Goal: Transaction & Acquisition: Purchase product/service

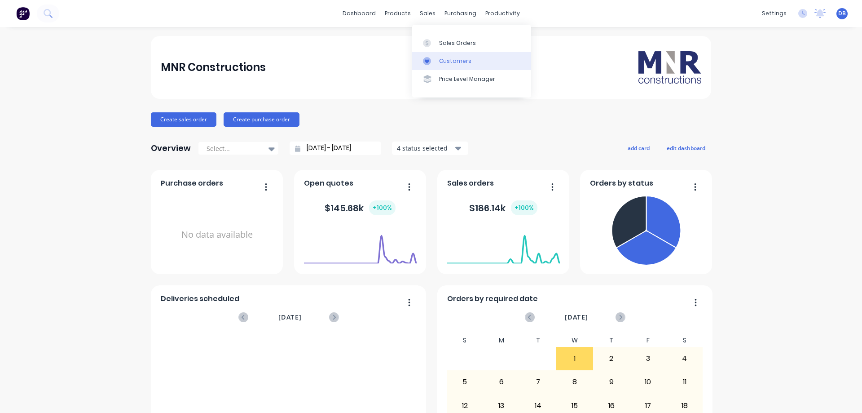
drag, startPoint x: 447, startPoint y: 44, endPoint x: 485, endPoint y: 57, distance: 40.3
click at [447, 44] on div "Sales Orders" at bounding box center [457, 43] width 37 height 8
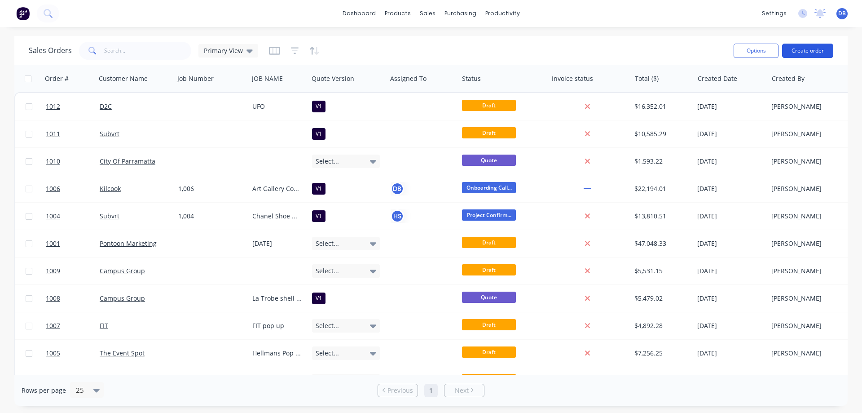
click at [818, 45] on button "Create order" at bounding box center [807, 51] width 51 height 14
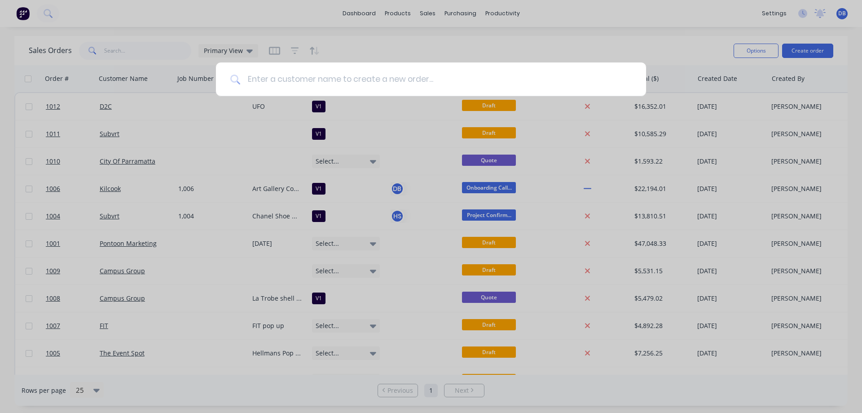
click at [346, 75] on input at bounding box center [435, 79] width 391 height 34
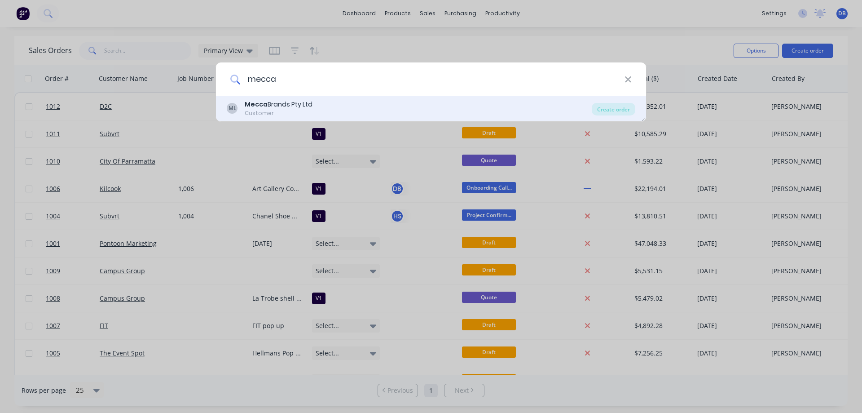
type input "mecca"
click at [423, 114] on div "[PERSON_NAME] Brands Pty Ltd Customer" at bounding box center [409, 109] width 365 height 18
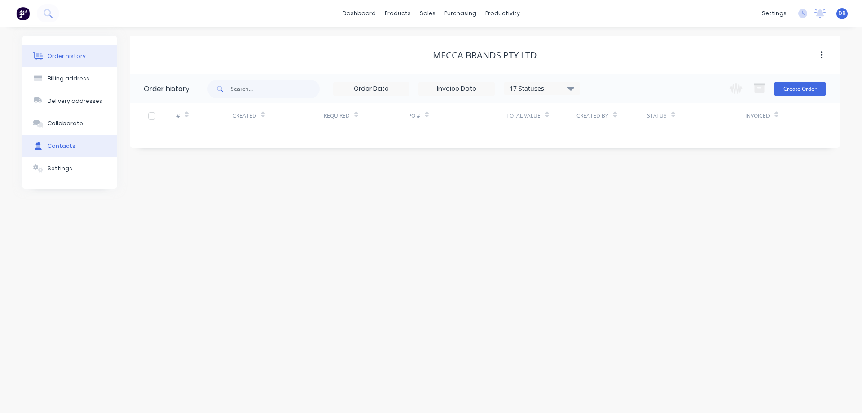
click at [54, 146] on div "Contacts" at bounding box center [62, 146] width 28 height 8
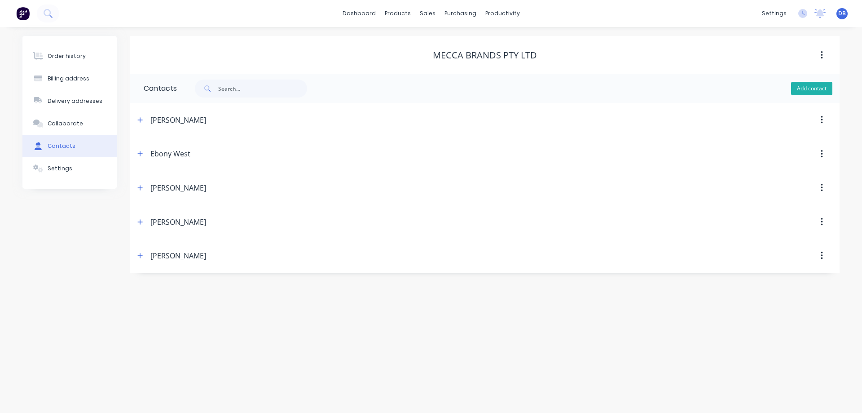
click at [811, 84] on button "Add contact" at bounding box center [811, 88] width 41 height 13
select select "AU"
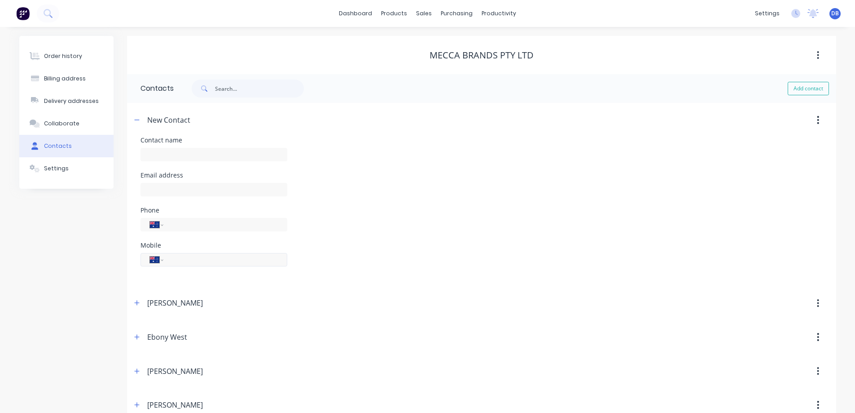
scroll to position [45, 0]
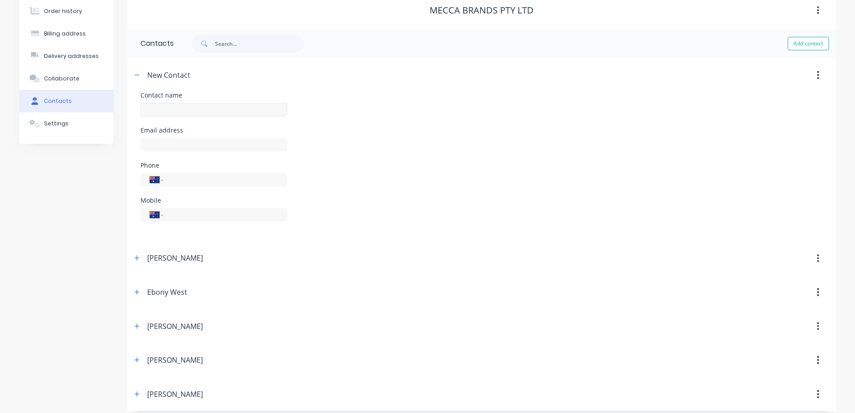
drag, startPoint x: 175, startPoint y: 117, endPoint x: 176, endPoint y: 113, distance: 4.7
click at [175, 117] on div at bounding box center [214, 114] width 147 height 26
click at [177, 106] on input "text" at bounding box center [214, 109] width 147 height 13
type input "[PERSON_NAME]"
select select "AU"
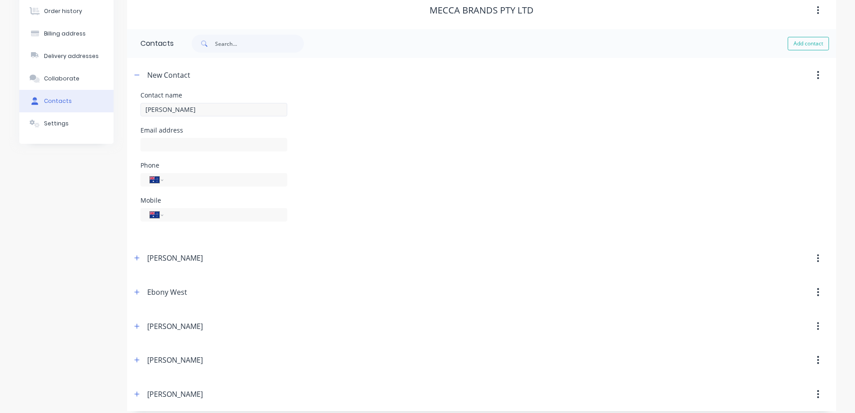
select select "AU"
click at [193, 139] on input "text" at bounding box center [214, 144] width 147 height 13
paste input "[EMAIL_ADDRESS][PERSON_NAME][DOMAIN_NAME]"
type input "[EMAIL_ADDRESS][PERSON_NAME][DOMAIN_NAME]"
click at [466, 198] on div "Mobile International [GEOGRAPHIC_DATA] [GEOGRAPHIC_DATA] [GEOGRAPHIC_DATA] [GEO…" at bounding box center [482, 214] width 682 height 35
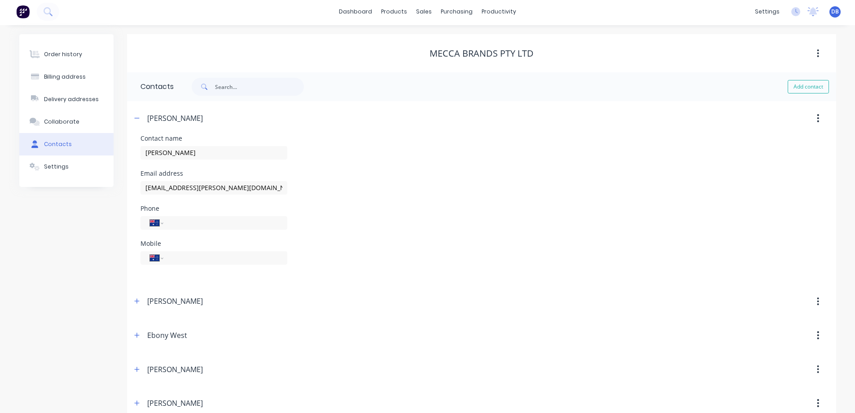
scroll to position [0, 0]
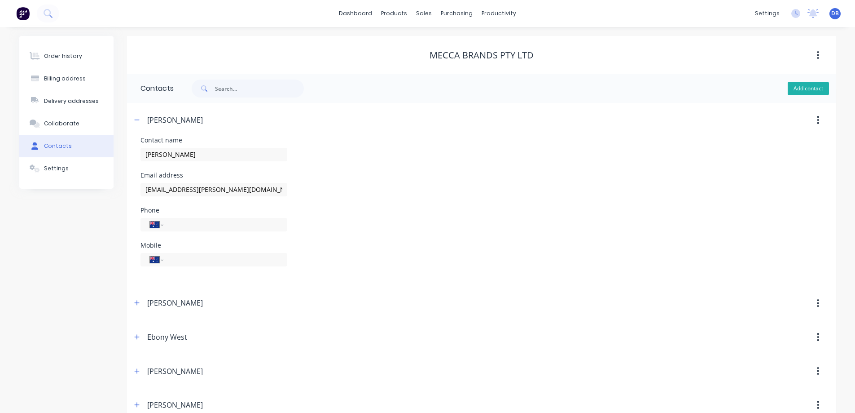
click at [814, 88] on button "Add contact" at bounding box center [808, 88] width 41 height 13
select select "AU"
click at [136, 119] on icon "button" at bounding box center [136, 120] width 5 height 6
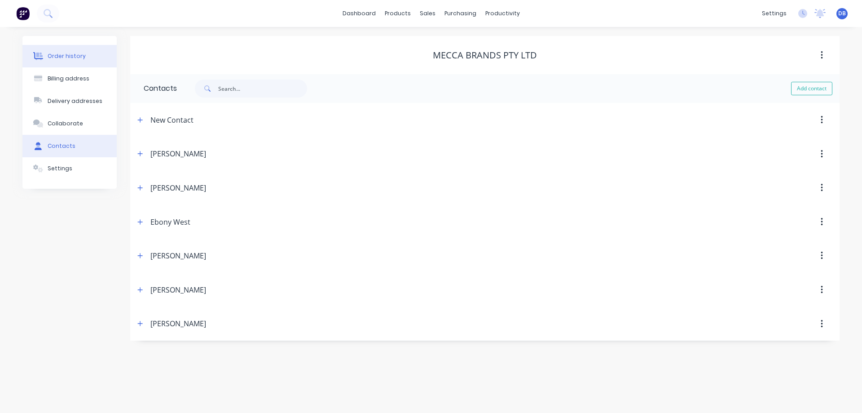
click at [73, 58] on div "Order history" at bounding box center [67, 56] width 38 height 8
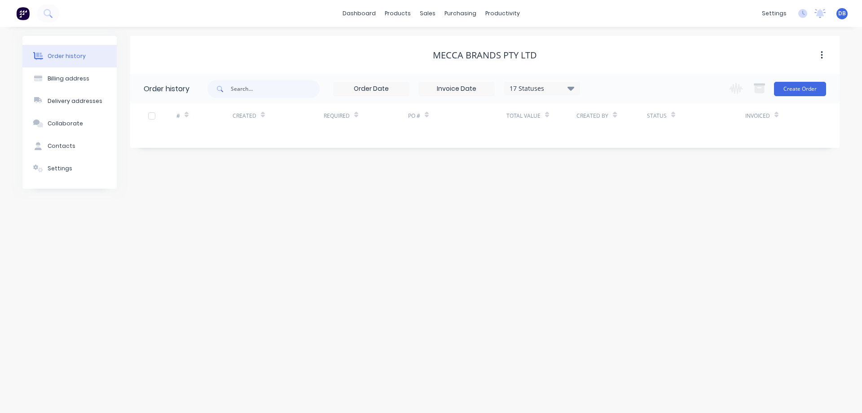
click at [632, 46] on div "Mecca Brands Pty Ltd" at bounding box center [484, 55] width 709 height 38
click at [818, 89] on button "Create Order" at bounding box center [800, 89] width 52 height 14
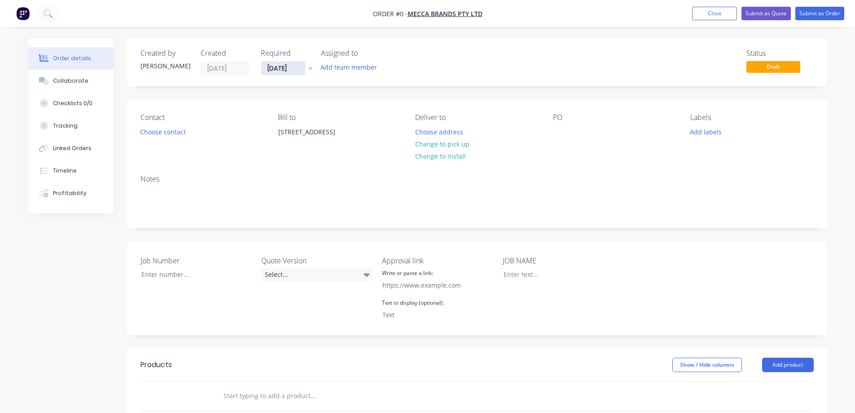
click at [280, 66] on input "[DATE]" at bounding box center [283, 68] width 44 height 13
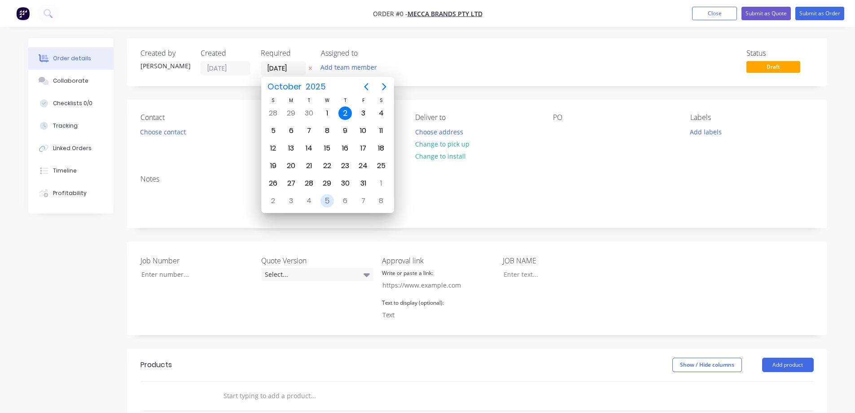
click at [326, 201] on div "5" at bounding box center [327, 200] width 13 height 13
type input "[DATE]"
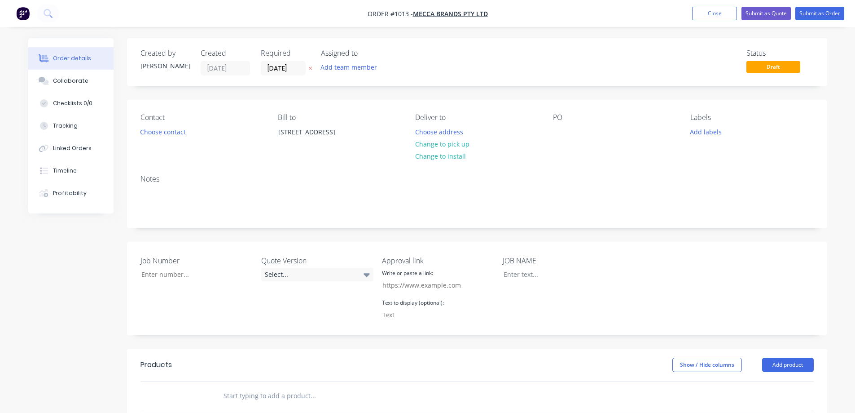
click at [171, 138] on div "Contact Choose contact" at bounding box center [202, 133] width 123 height 41
click at [175, 131] on button "Choose contact" at bounding box center [162, 131] width 55 height 12
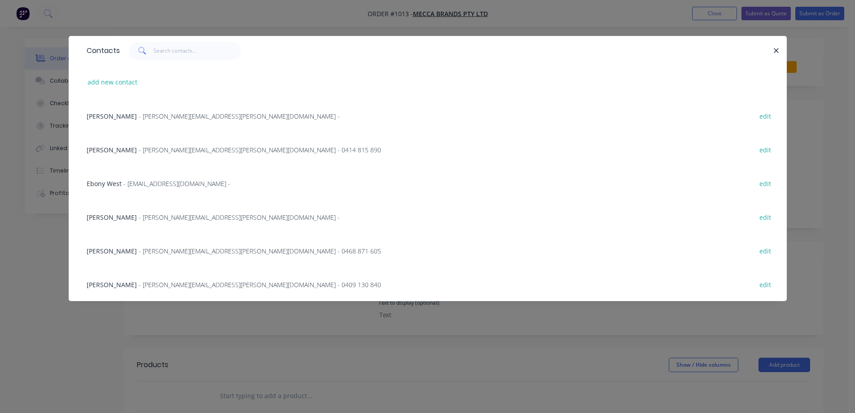
click at [126, 120] on div "Ella Harris - [EMAIL_ADDRESS][PERSON_NAME][DOMAIN_NAME] -" at bounding box center [213, 115] width 253 height 9
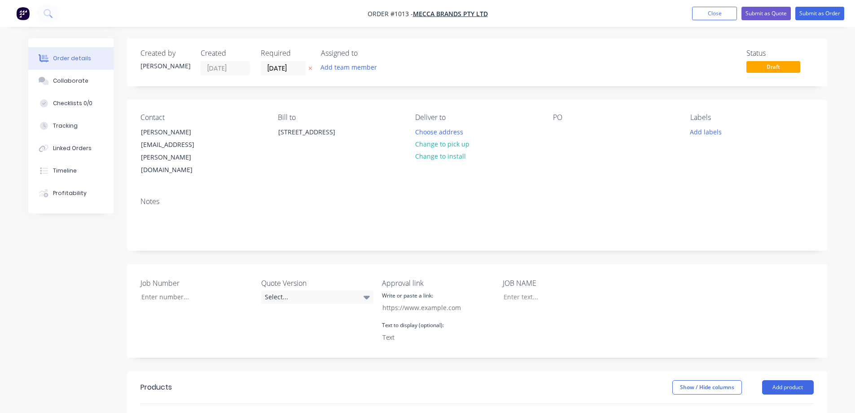
click at [152, 160] on div "Contact [PERSON_NAME] [PERSON_NAME][EMAIL_ADDRESS][PERSON_NAME][DOMAIN_NAME] Bi…" at bounding box center [477, 145] width 700 height 90
click at [444, 158] on button "Change to install" at bounding box center [440, 156] width 60 height 12
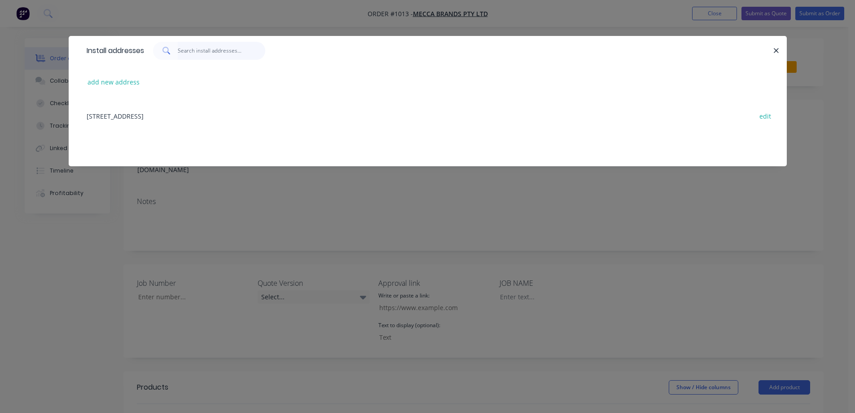
click at [207, 50] on input "text" at bounding box center [222, 51] width 88 height 18
click at [776, 48] on icon "button" at bounding box center [777, 51] width 6 height 8
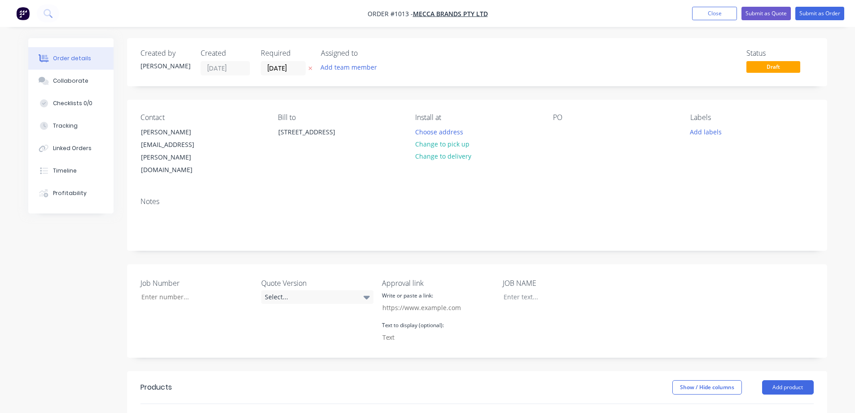
click at [483, 190] on div "Notes" at bounding box center [477, 220] width 700 height 60
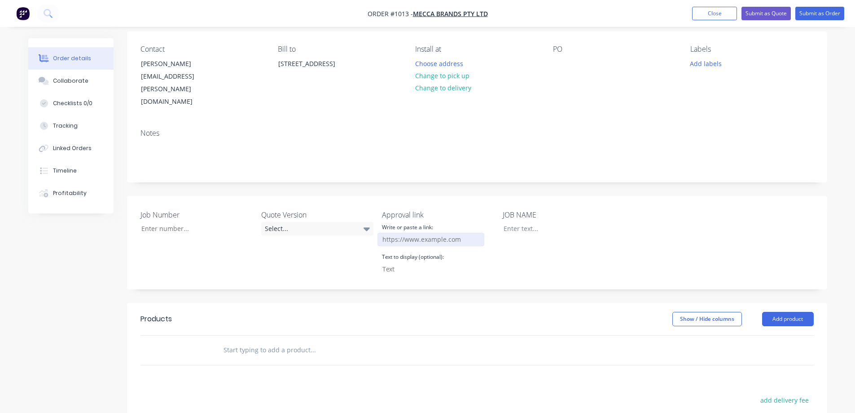
scroll to position [90, 0]
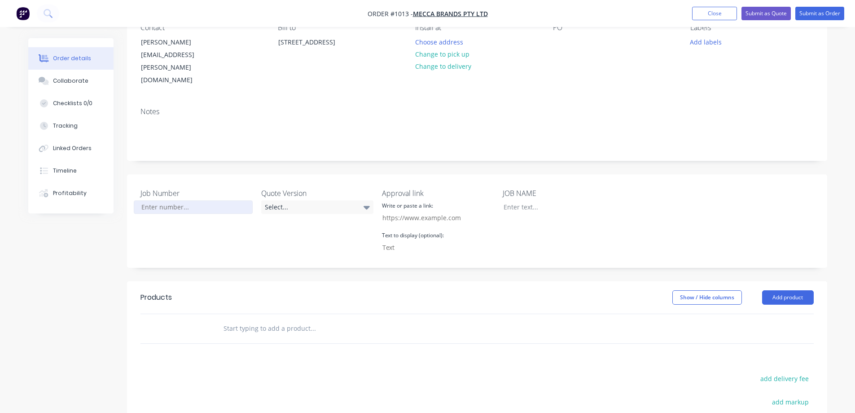
click at [204, 200] on input "Job Number" at bounding box center [193, 206] width 119 height 13
click at [307, 200] on div "Select..." at bounding box center [317, 206] width 112 height 13
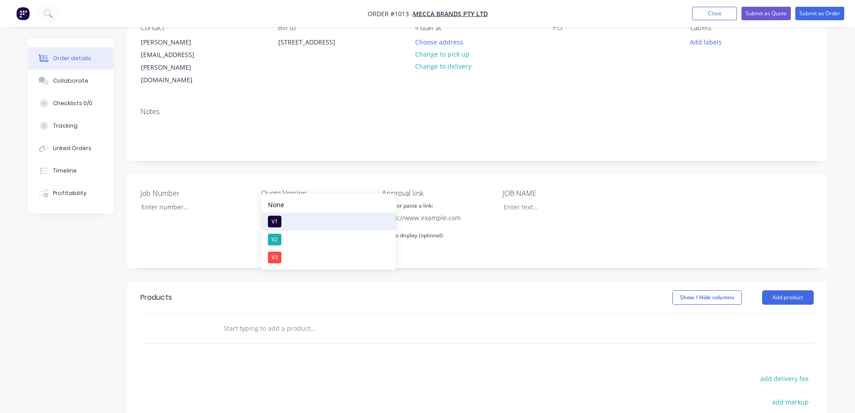
click at [298, 224] on button "V1" at bounding box center [328, 221] width 135 height 18
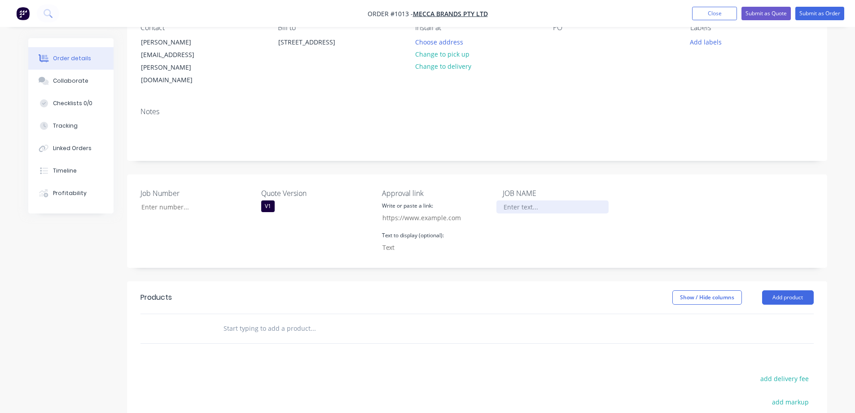
click at [533, 200] on div at bounding box center [553, 206] width 112 height 13
click at [535, 200] on div at bounding box center [553, 206] width 112 height 13
drag, startPoint x: 522, startPoint y: 181, endPoint x: 511, endPoint y: 187, distance: 12.5
click at [509, 200] on div "Diptyque Holiday 2025" at bounding box center [553, 206] width 112 height 13
click at [652, 190] on div "Job Number Quote Version V1 Approval link Write or paste a link: Text to displa…" at bounding box center [477, 220] width 700 height 93
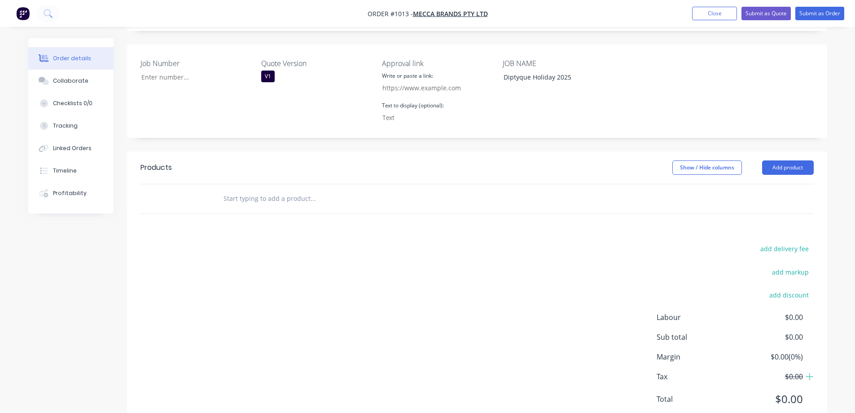
scroll to position [227, 0]
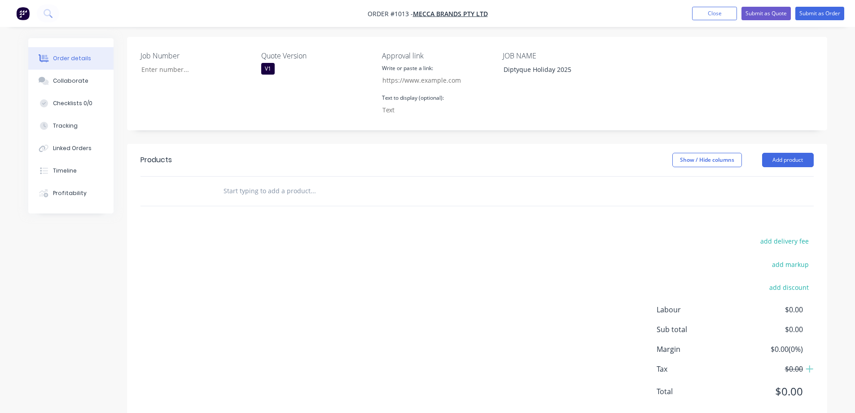
click at [558, 249] on div "add delivery fee add markup add discount Labour $0.00 Sub total $0.00 Margin $0…" at bounding box center [477, 321] width 673 height 173
click at [246, 182] on input "text" at bounding box center [313, 191] width 180 height 18
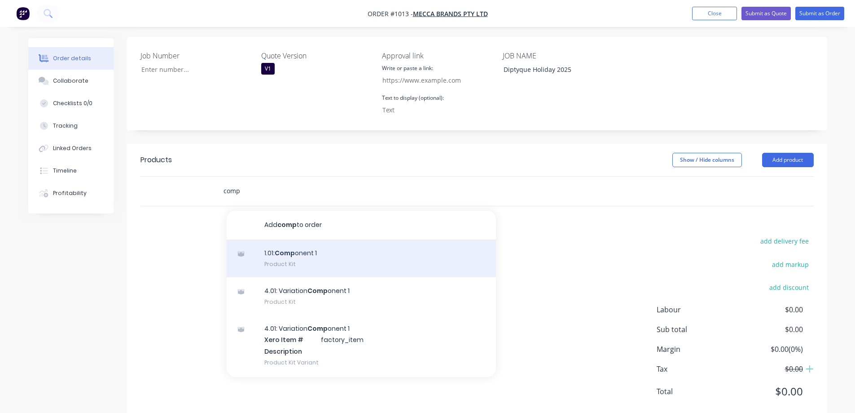
type input "comp"
click at [332, 239] on div "1.01: Comp onent 1 Product Kit" at bounding box center [361, 258] width 269 height 38
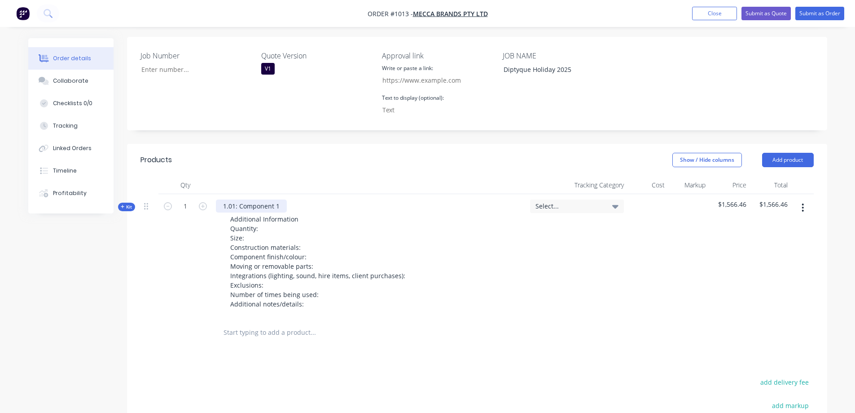
click at [275, 199] on div "1.01: Component 1" at bounding box center [251, 205] width 71 height 13
drag, startPoint x: 275, startPoint y: 186, endPoint x: 231, endPoint y: 187, distance: 44.5
click at [231, 199] on div "1.01: Component 1" at bounding box center [251, 205] width 71 height 13
click at [267, 199] on div "1.01: Component 1" at bounding box center [251, 205] width 71 height 13
click at [273, 199] on div "1.01: Component 1" at bounding box center [251, 205] width 71 height 13
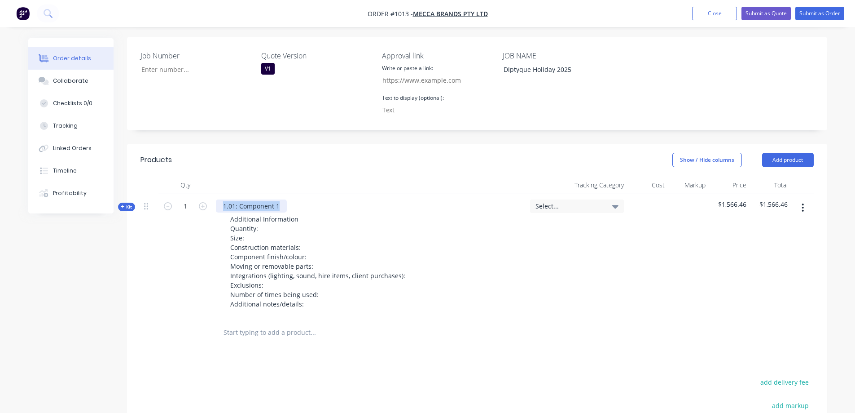
drag, startPoint x: 279, startPoint y: 182, endPoint x: 223, endPoint y: 188, distance: 56.9
click at [223, 199] on div "1.01: Component 1" at bounding box center [251, 205] width 71 height 13
copy div "1.01: Component 1"
paste div
drag, startPoint x: 283, startPoint y: 188, endPoint x: 220, endPoint y: 184, distance: 63.9
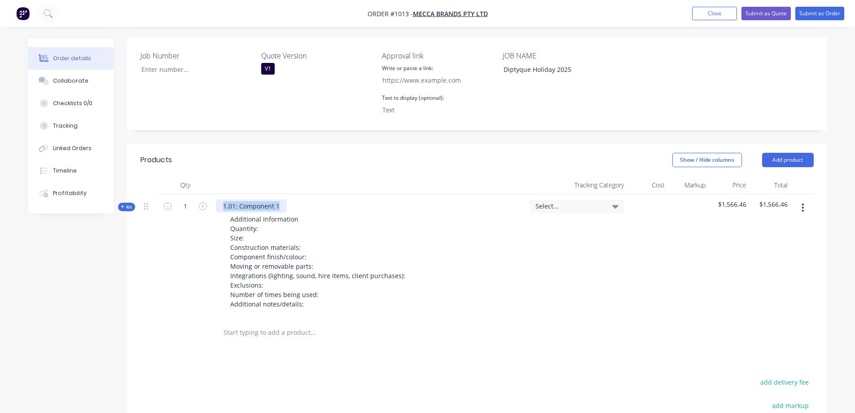
click at [220, 199] on div "1.01: Component 1" at bounding box center [251, 205] width 71 height 13
click at [269, 199] on div "1.01: Component 1" at bounding box center [251, 205] width 71 height 13
drag, startPoint x: 284, startPoint y: 183, endPoint x: 215, endPoint y: 185, distance: 69.2
click at [215, 194] on div "1.01: Component 1 Additional Information Quantity: Size: Construction materials…" at bounding box center [369, 256] width 314 height 124
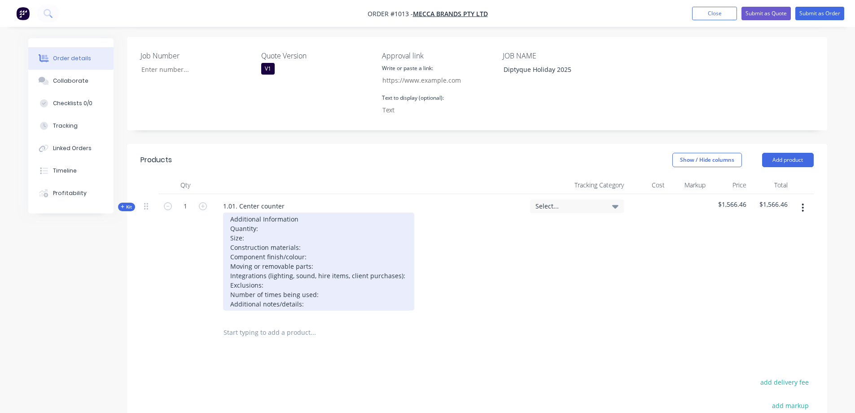
drag, startPoint x: 295, startPoint y: 279, endPoint x: 225, endPoint y: 196, distance: 108.7
click at [225, 212] on div "Additional Information Quantity: Size: Construction materials: Component finish…" at bounding box center [318, 261] width 191 height 98
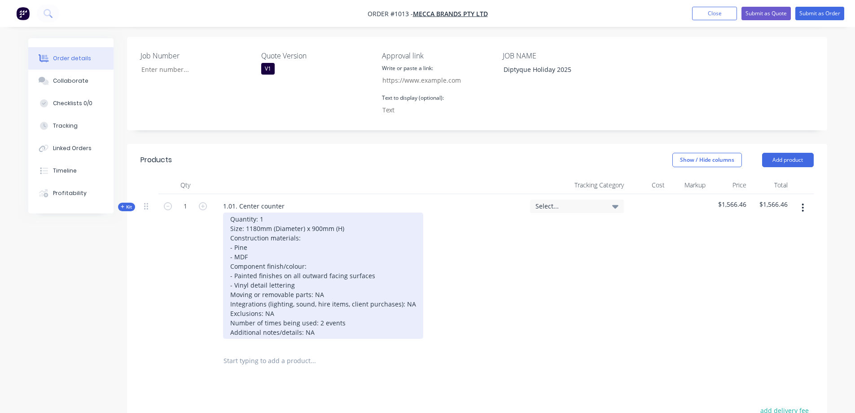
click at [334, 223] on div "Quantity: 1 Size: 1180mm (Diameter) x 900mm (H) Construction materials: - Pine …" at bounding box center [323, 275] width 200 height 126
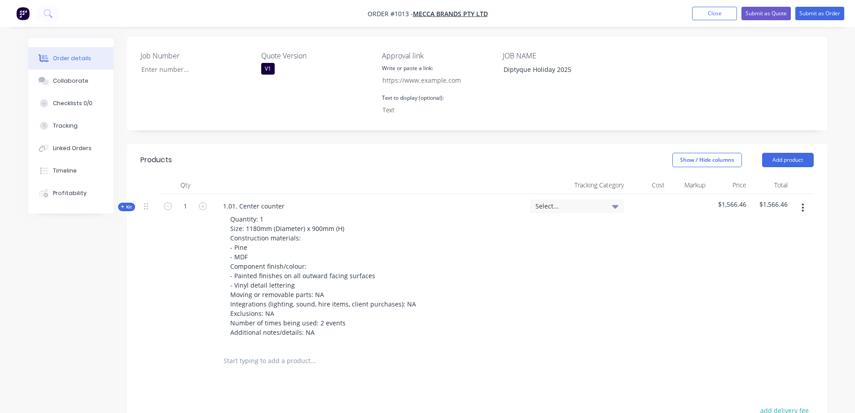
click at [475, 228] on div "Quantity: 1 Size: 1180mm (Diameter) x 900mm (H) Construction materials: - Pine …" at bounding box center [369, 275] width 307 height 126
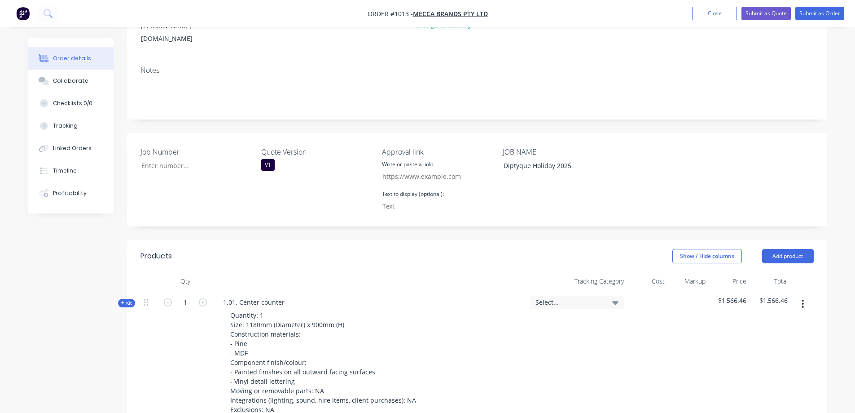
scroll to position [182, 0]
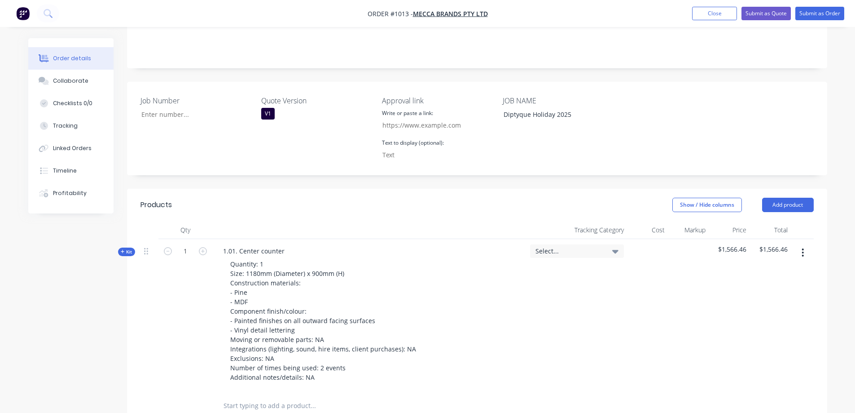
click at [127, 248] on span "Kit" at bounding box center [127, 251] width 12 height 7
type input "$108.70"
type input "10"
type input "$119.57"
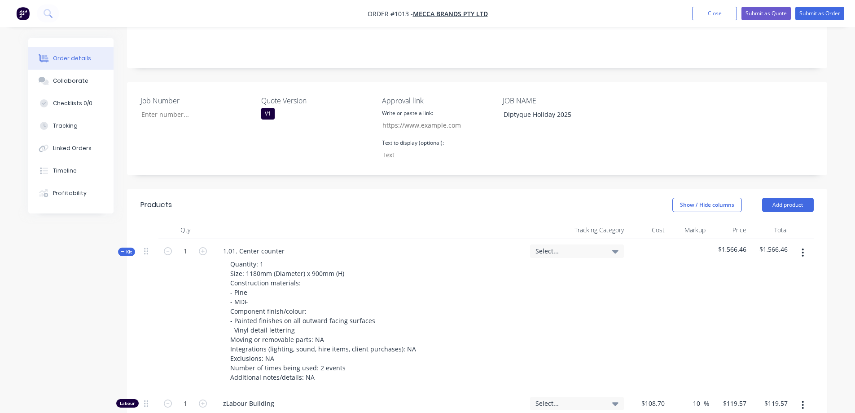
type input "$148.92"
type input "20"
type input "$178.70"
type input "$108.70"
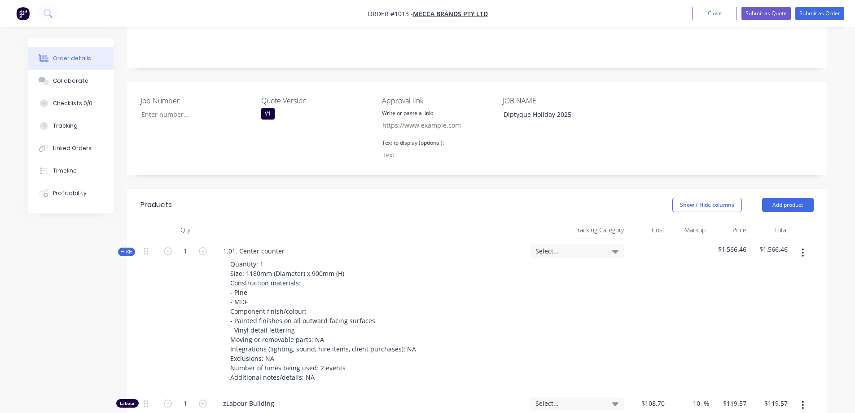
type input "10"
type input "$119.57"
type input "$108.70"
type input "10"
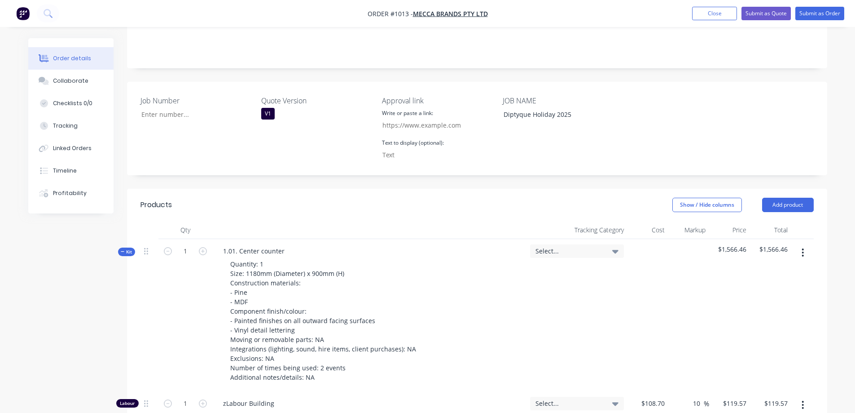
type input "$119.57"
type input "$108.70"
type input "10"
type input "$119.57"
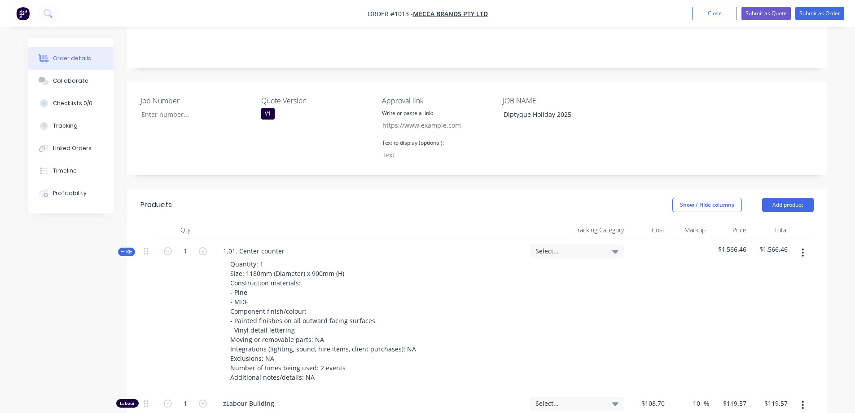
type input "$119.57"
type input "$108.70"
type input "10"
type input "$119.57"
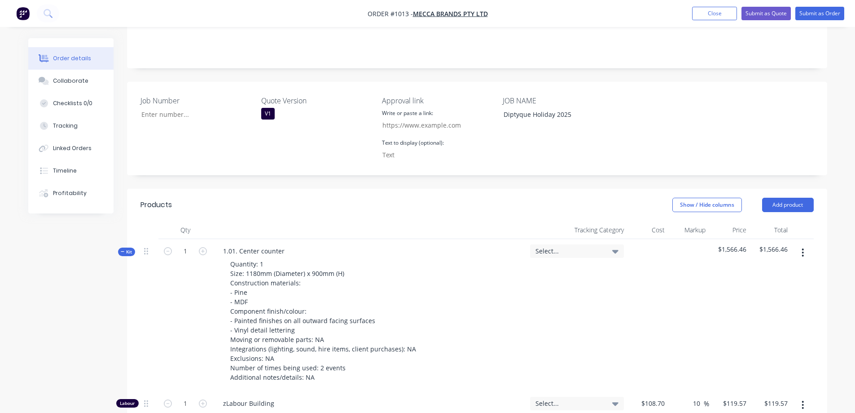
type input "$108.70"
type input "10"
type input "$119.57"
type input "$108.70"
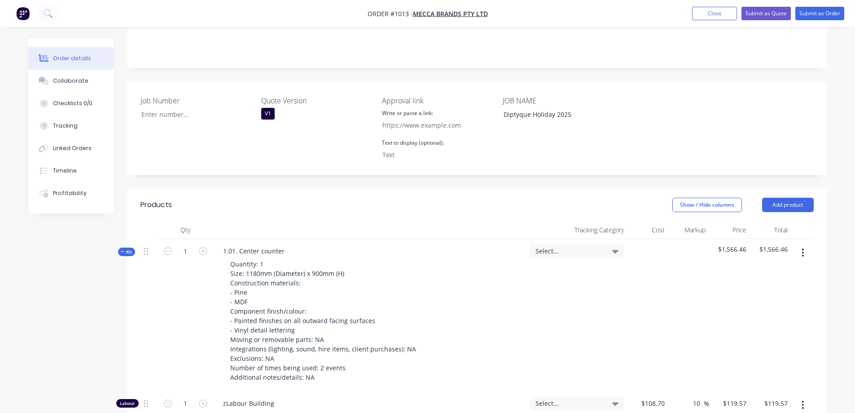
type input "10"
type input "$119.57"
type input "$108.70"
type input "10"
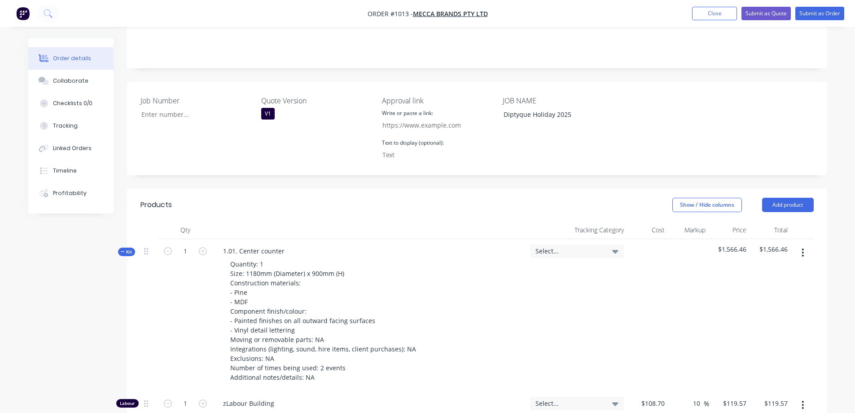
type input "$119.57"
type input "$17.02"
type input "30"
type input "$22.126"
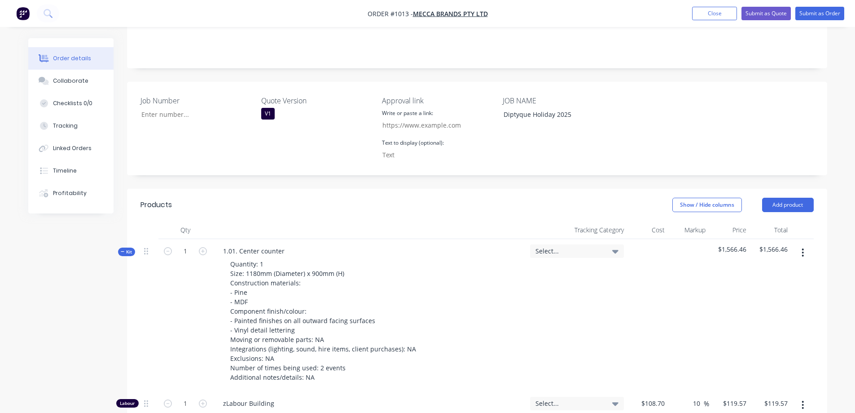
type input "$22.13"
type input "$46.17"
type input "30"
type input "$60.021"
type input "$60.02"
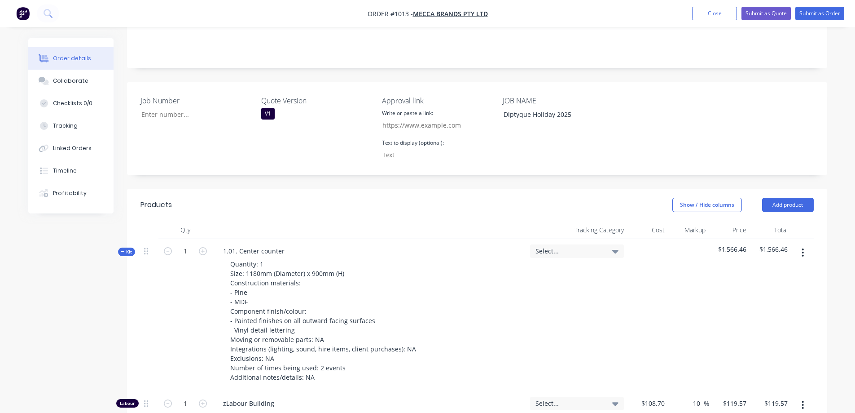
type input "$91.52"
type input "30"
type input "$118.976"
type input "$118.98"
type input "$25.00"
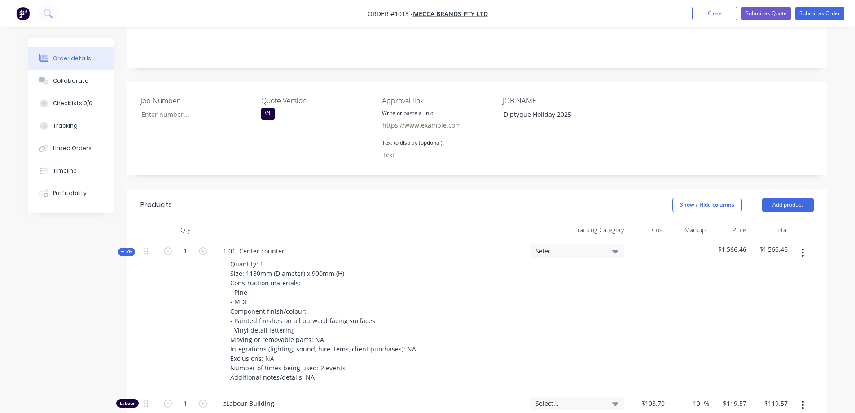
type input "30"
type input "$32.50"
type input "$60.00"
type input "30"
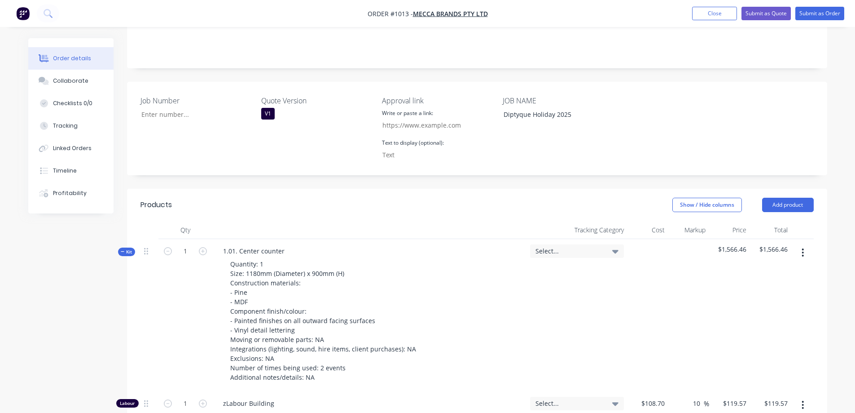
type input "$78.00"
type input "$108.70"
type input "10"
type input "$119.57"
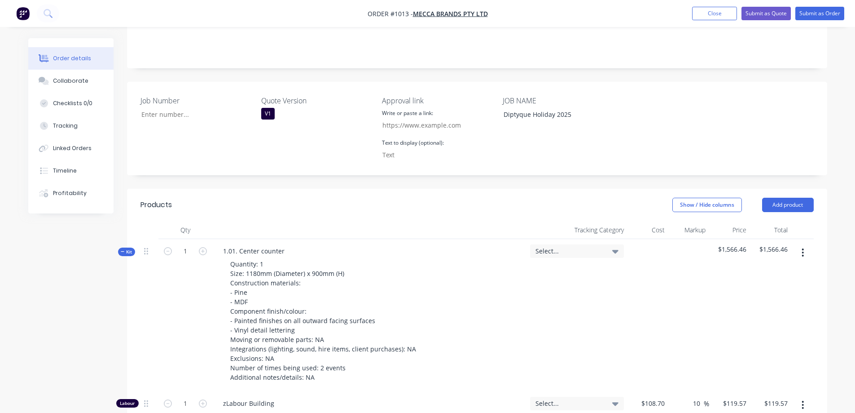
type input "$119.57"
click at [611, 247] on div "Select..." at bounding box center [577, 251] width 83 height 8
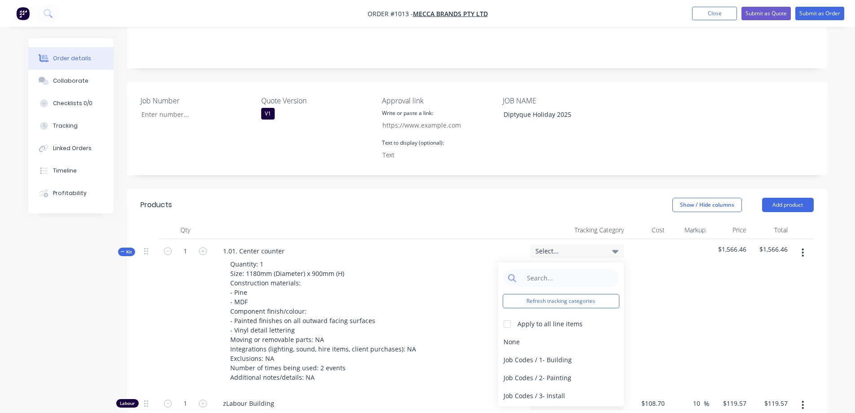
click at [612, 246] on icon at bounding box center [615, 251] width 6 height 10
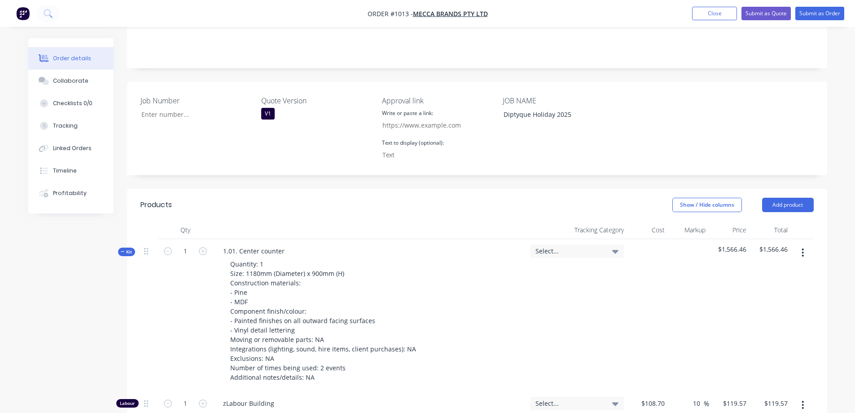
click at [657, 255] on div at bounding box center [648, 315] width 41 height 152
click at [703, 198] on button "Show / Hide columns" at bounding box center [707, 205] width 70 height 14
click at [687, 249] on span at bounding box center [687, 248] width 8 height 8
click at [676, 244] on input "Tracking Category" at bounding box center [676, 244] width 0 height 0
click at [480, 268] on div "Quantity: 1 Size: 1180mm (Diameter) x 900mm (H) Construction materials: - Pine …" at bounding box center [392, 320] width 352 height 126
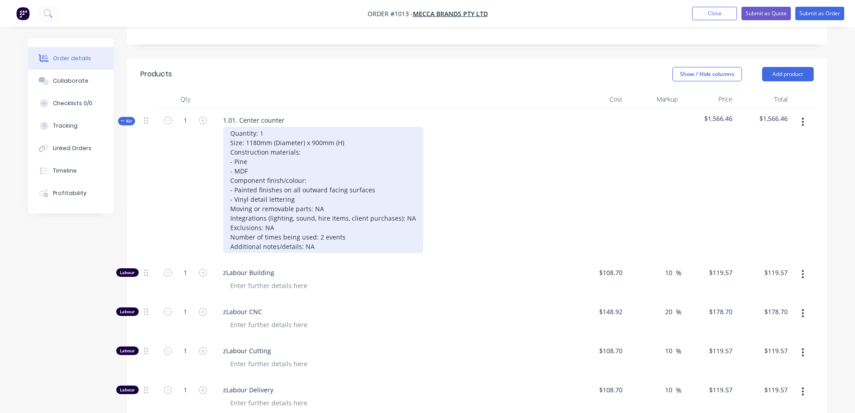
scroll to position [317, 0]
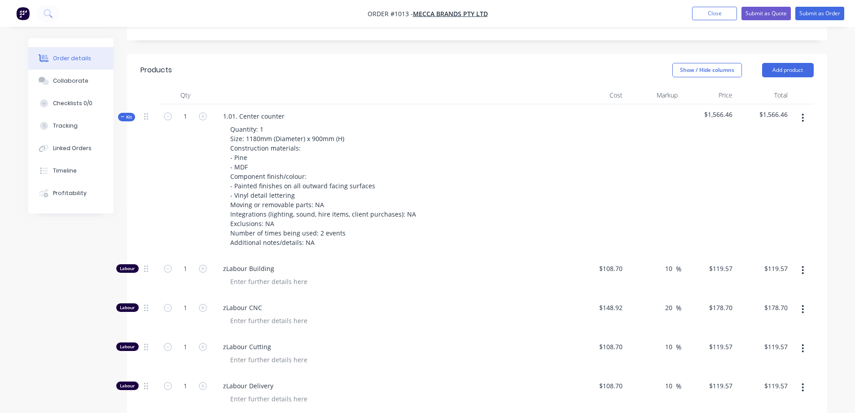
click at [131, 114] on span "Kit" at bounding box center [127, 117] width 12 height 7
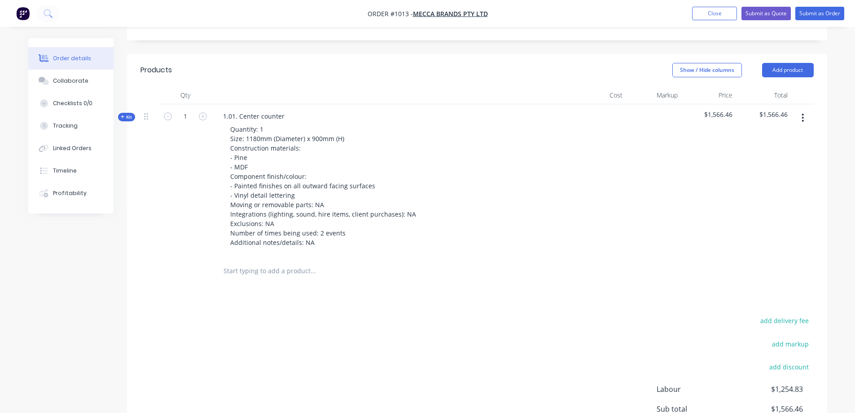
drag, startPoint x: 125, startPoint y: 93, endPoint x: 198, endPoint y: 140, distance: 86.6
click at [125, 114] on span "Kit" at bounding box center [127, 117] width 12 height 7
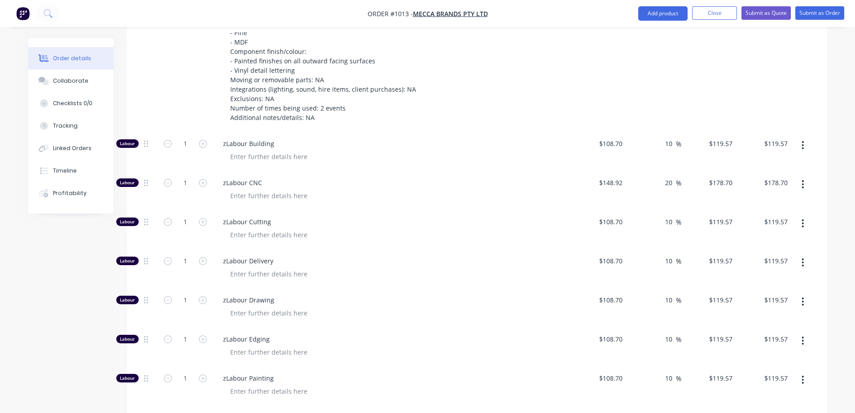
scroll to position [452, 0]
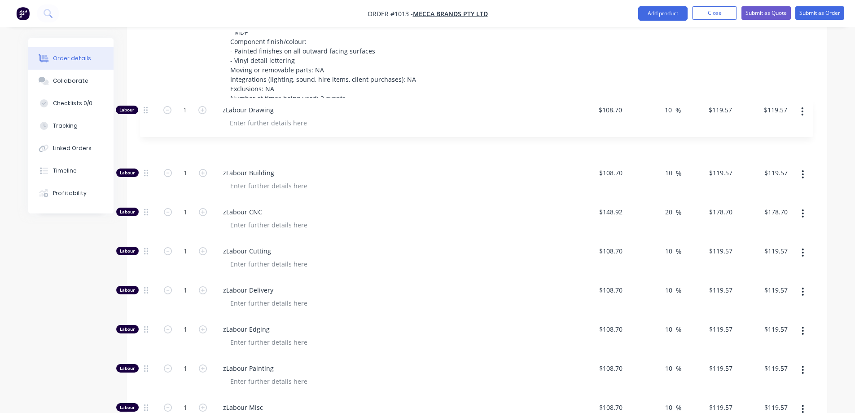
drag, startPoint x: 145, startPoint y: 268, endPoint x: 142, endPoint y: 108, distance: 159.8
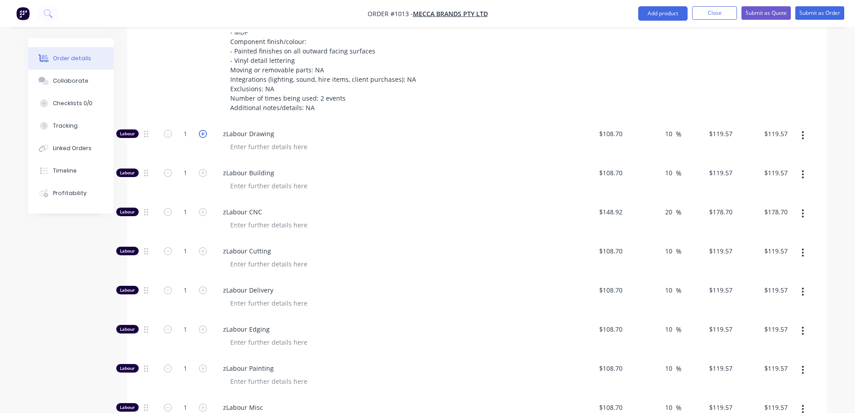
click at [205, 130] on icon "button" at bounding box center [203, 134] width 8 height 8
type input "2"
type input "$239.14"
click at [205, 130] on icon "button" at bounding box center [203, 134] width 8 height 8
type input "3"
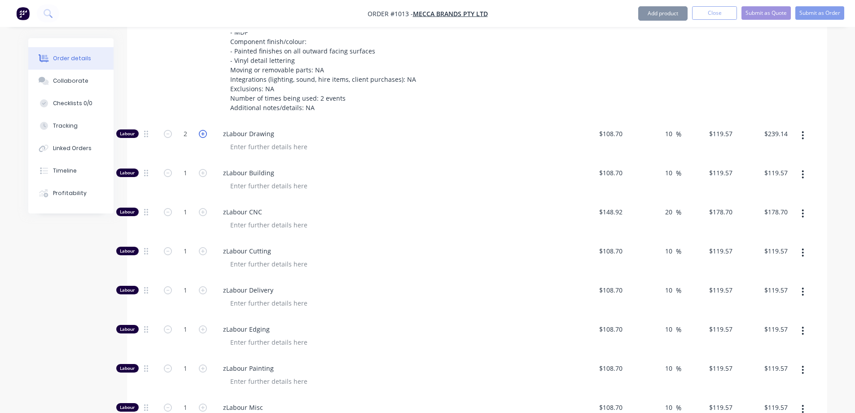
type input "$358.71"
click at [204, 130] on icon "button" at bounding box center [203, 134] width 8 height 8
type input "4"
type input "$478.28"
click at [204, 130] on icon "button" at bounding box center [203, 134] width 8 height 8
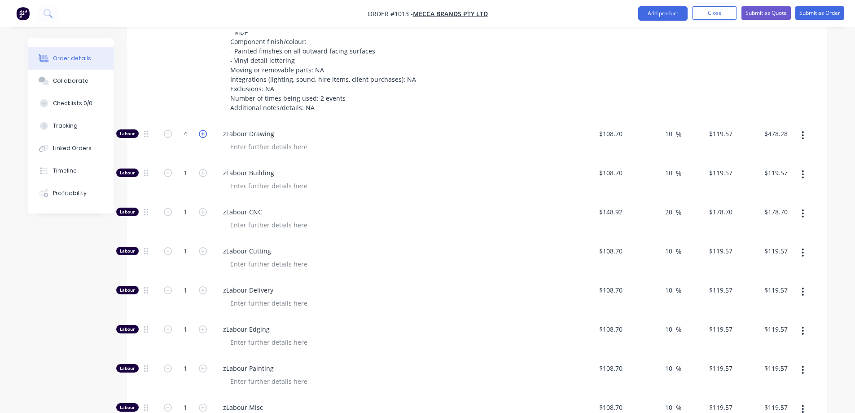
type input "5"
type input "$597.85"
click at [204, 130] on icon "button" at bounding box center [203, 134] width 8 height 8
type input "6"
type input "$717.42"
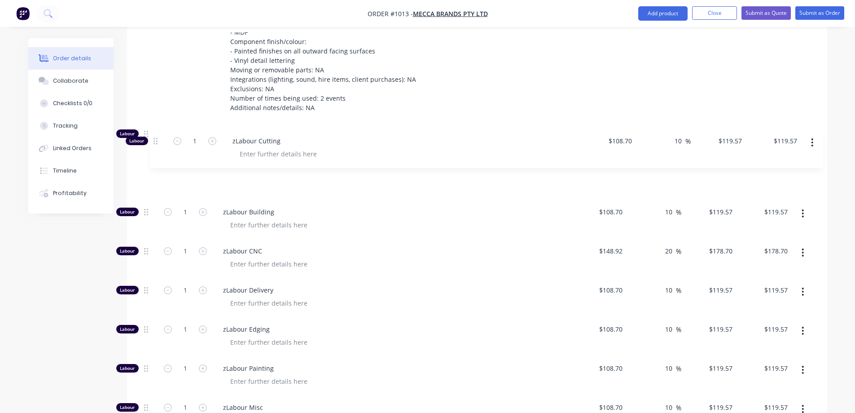
drag, startPoint x: 145, startPoint y: 232, endPoint x: 151, endPoint y: 144, distance: 87.7
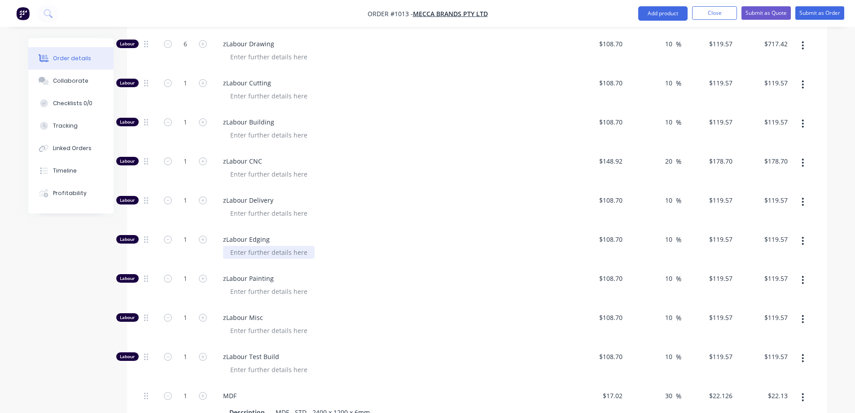
scroll to position [497, 0]
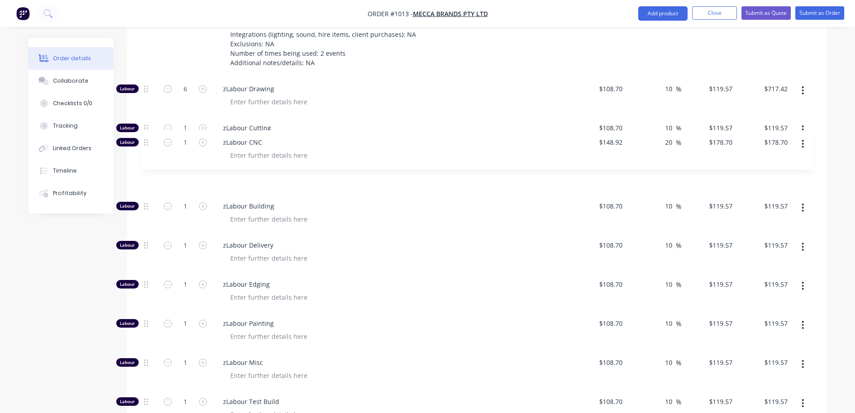
drag, startPoint x: 146, startPoint y: 185, endPoint x: 145, endPoint y: 135, distance: 50.3
click at [145, 136] on div "Labour 6 zLabour Drawing $108.70 $108.70 10 10 % $119.57 $119.57 $717.42 $717.4…" at bounding box center [477, 382] width 673 height 610
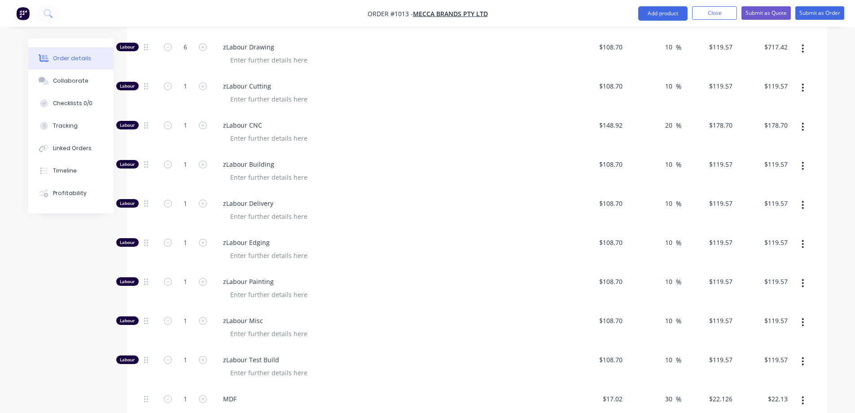
scroll to position [541, 0]
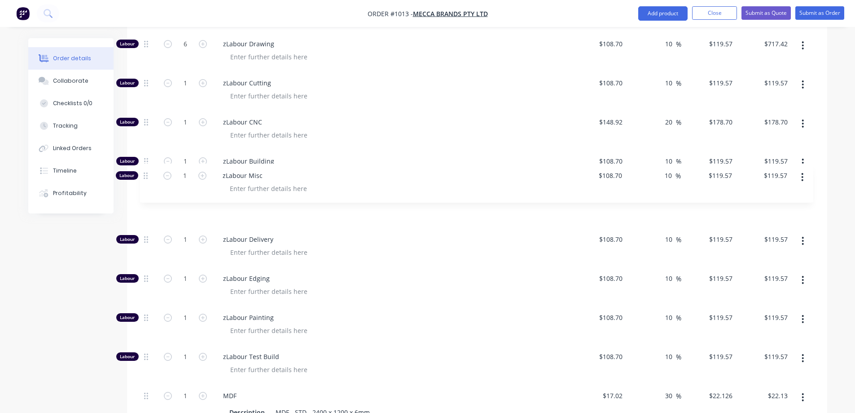
drag, startPoint x: 146, startPoint y: 295, endPoint x: 143, endPoint y: 168, distance: 127.1
click at [144, 168] on div "Labour 6 zLabour Drawing $108.70 $108.70 10 10 % $119.57 $119.57 $717.42 $717.4…" at bounding box center [477, 337] width 673 height 610
drag, startPoint x: 145, startPoint y: 256, endPoint x: 139, endPoint y: 171, distance: 85.1
click at [139, 171] on div "Qty Cost Markup Price Total Kit 1 1.01. Center counter Quantity: 1 Size: 1180mm…" at bounding box center [477, 275] width 700 height 827
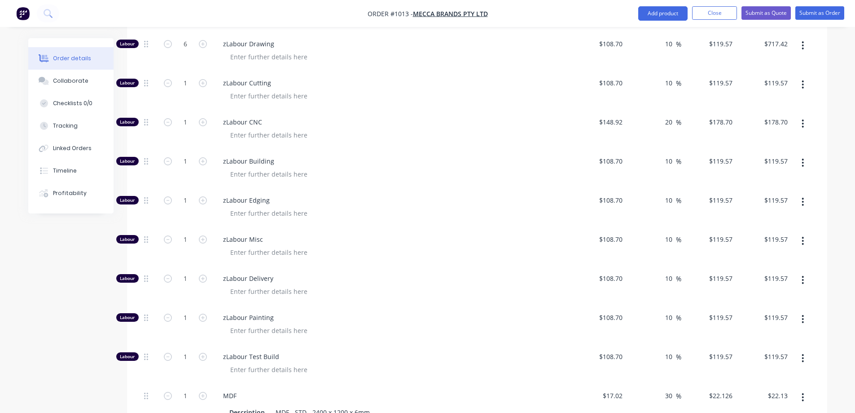
scroll to position [497, 0]
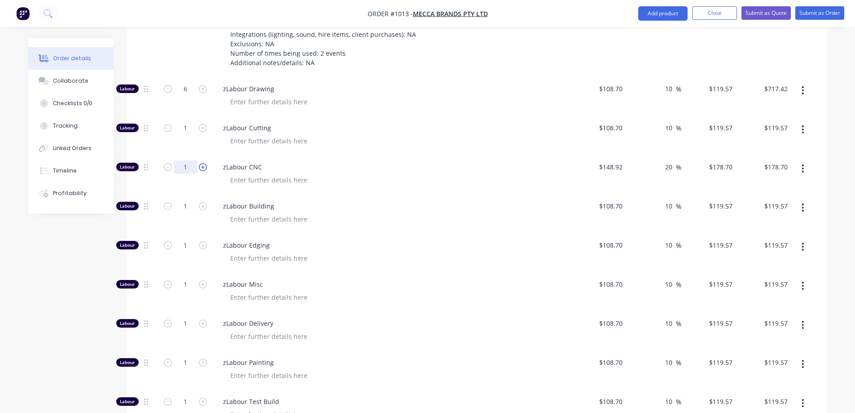
drag, startPoint x: 188, startPoint y: 147, endPoint x: 206, endPoint y: 148, distance: 17.5
click at [188, 160] on input "1" at bounding box center [185, 166] width 23 height 13
click at [191, 160] on input "1" at bounding box center [185, 166] width 23 height 13
click at [186, 160] on input "1" at bounding box center [185, 166] width 23 height 13
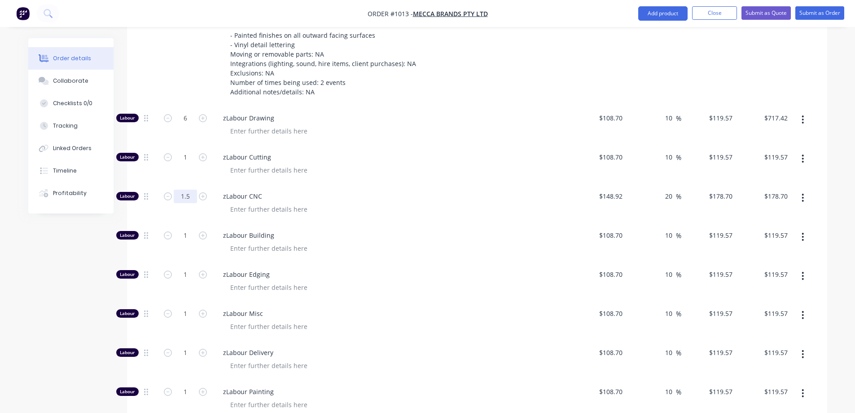
scroll to position [452, 0]
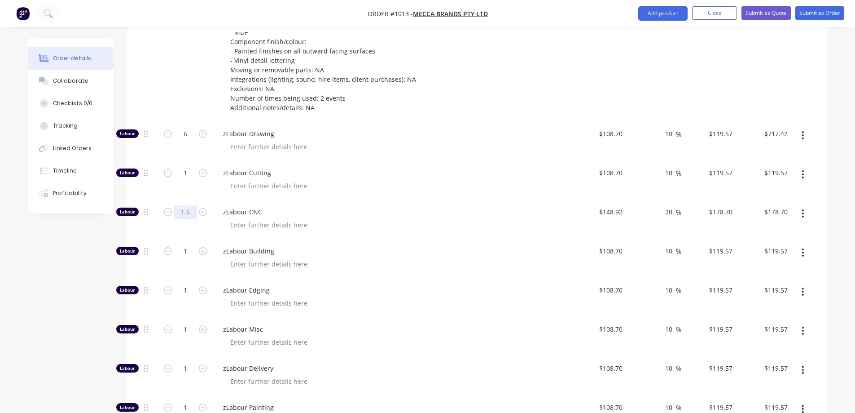
type input "1.5"
click at [418, 257] on div at bounding box center [395, 263] width 345 height 13
type input "$268.05"
click at [201, 247] on icon "button" at bounding box center [203, 251] width 8 height 8
type input "2"
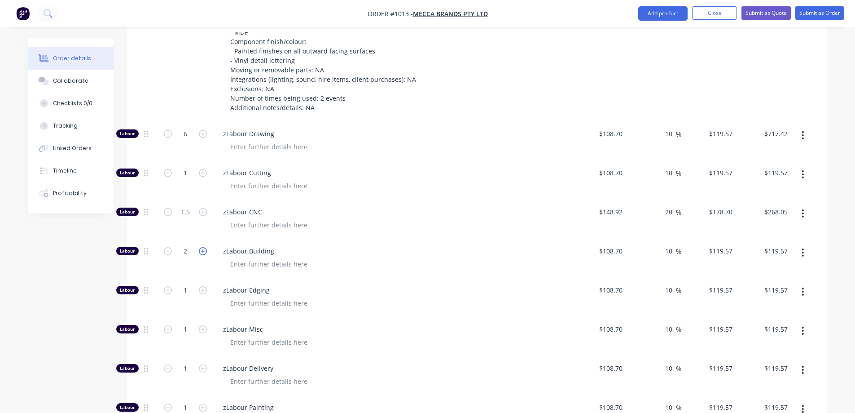
type input "$239.14"
click at [201, 247] on icon "button" at bounding box center [203, 251] width 8 height 8
type input "4"
type input "$478.28"
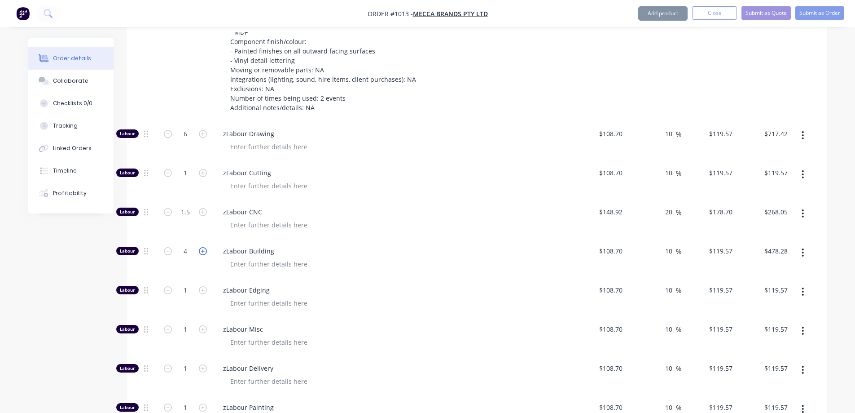
click at [201, 247] on icon "button" at bounding box center [203, 251] width 8 height 8
type input "6"
type input "$717.42"
click at [201, 247] on icon "button" at bounding box center [203, 251] width 8 height 8
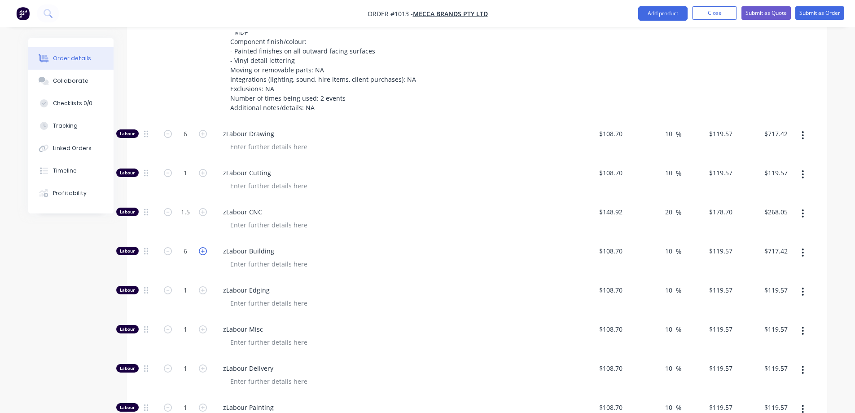
type input "7"
type input "$836.99"
click at [203, 247] on icon "button" at bounding box center [203, 251] width 8 height 8
type input "8"
type input "$956.56"
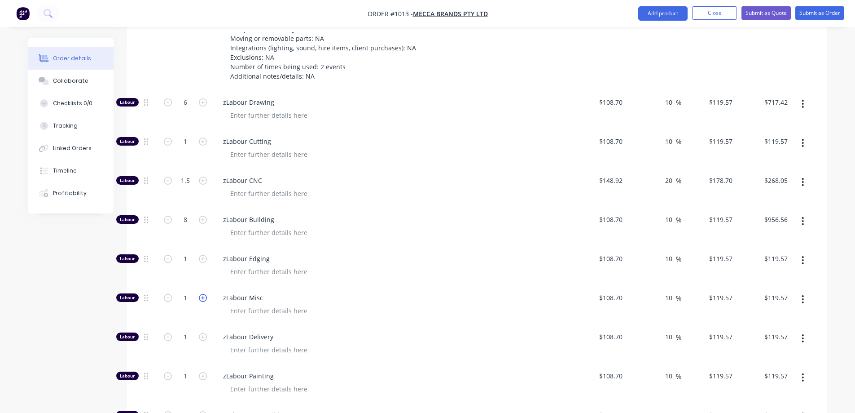
scroll to position [497, 0]
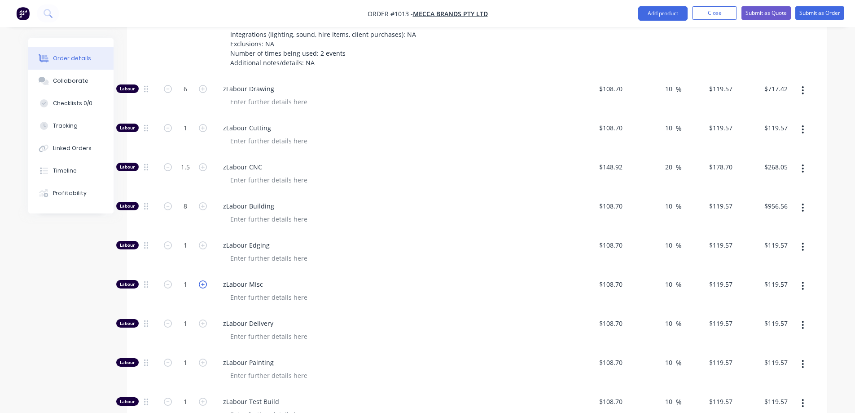
click at [202, 280] on icon "button" at bounding box center [203, 284] width 8 height 8
type input "2"
type input "$239.14"
click at [202, 280] on icon "button" at bounding box center [203, 284] width 8 height 8
type input "3"
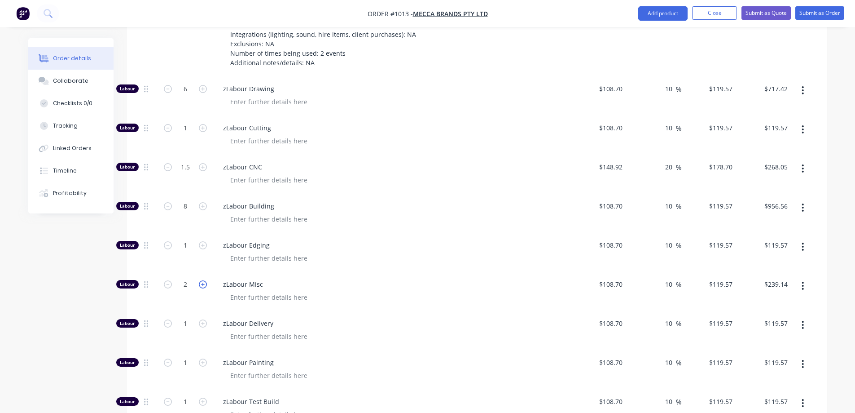
type input "$358.71"
click at [202, 280] on icon "button" at bounding box center [203, 284] width 8 height 8
type input "4"
type input "$478.28"
click at [202, 280] on icon "button" at bounding box center [203, 284] width 8 height 8
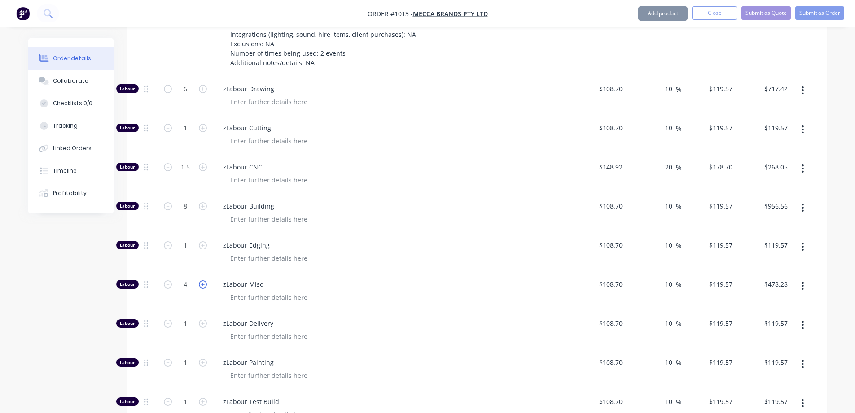
click at [202, 280] on icon "button" at bounding box center [203, 284] width 8 height 8
type input "6"
type input "$717.42"
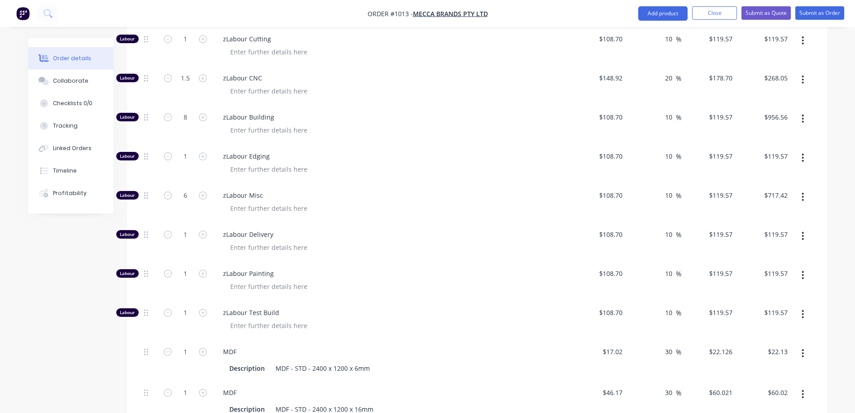
scroll to position [586, 0]
click at [200, 265] on form "1" at bounding box center [185, 271] width 47 height 13
click at [200, 268] on icon "button" at bounding box center [203, 272] width 8 height 8
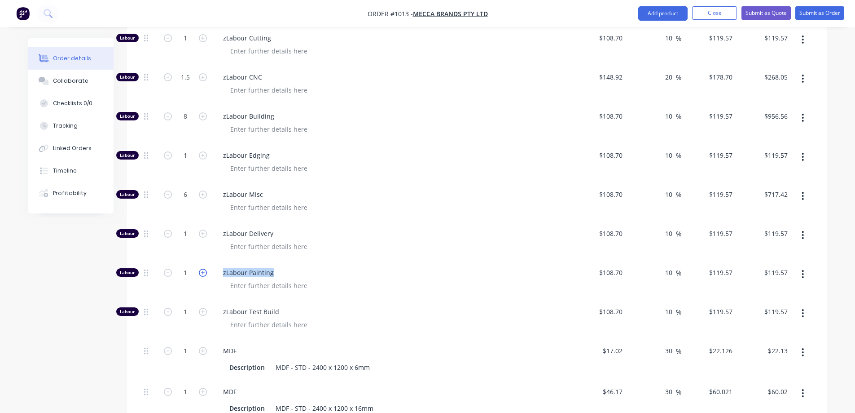
type input "2"
type input "$239.14"
click at [200, 268] on icon "button" at bounding box center [203, 272] width 8 height 8
type input "4"
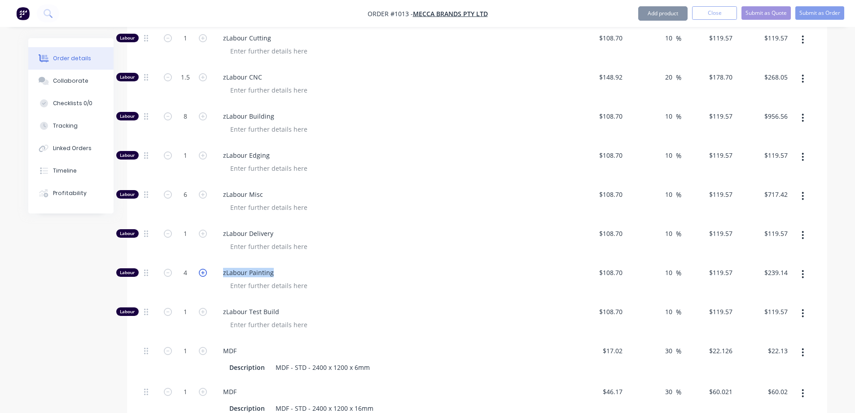
type input "$478.28"
click at [200, 268] on icon "button" at bounding box center [203, 272] width 8 height 8
type input "5"
type input "$597.85"
click at [200, 268] on icon "button" at bounding box center [203, 272] width 8 height 8
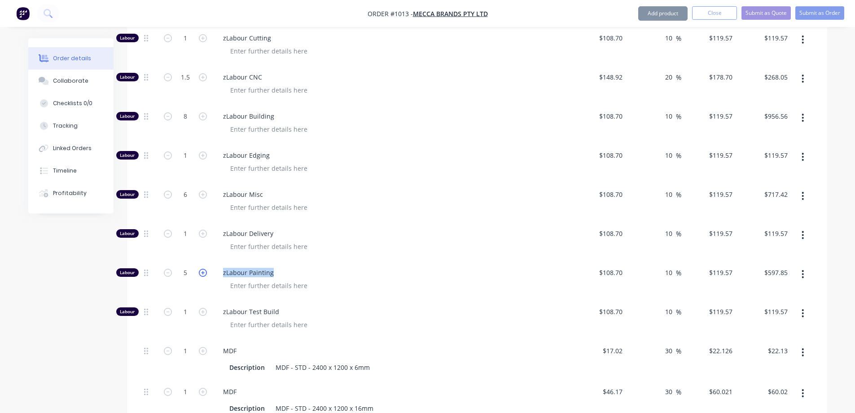
type input "6"
type input "$717.42"
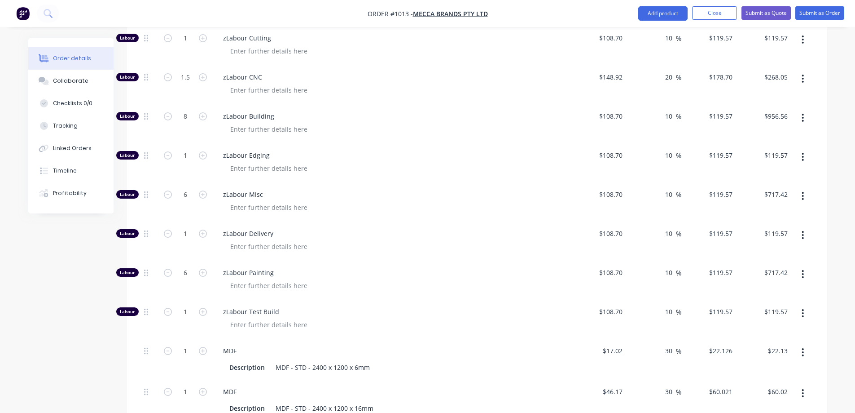
click at [330, 240] on div at bounding box center [395, 246] width 345 height 13
click at [802, 152] on icon "button" at bounding box center [803, 157] width 2 height 10
click at [758, 210] on div "Delete" at bounding box center [771, 216] width 69 height 13
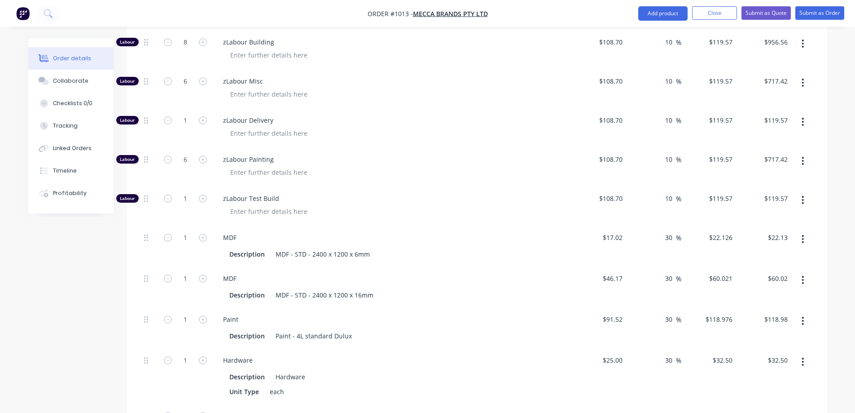
scroll to position [676, 0]
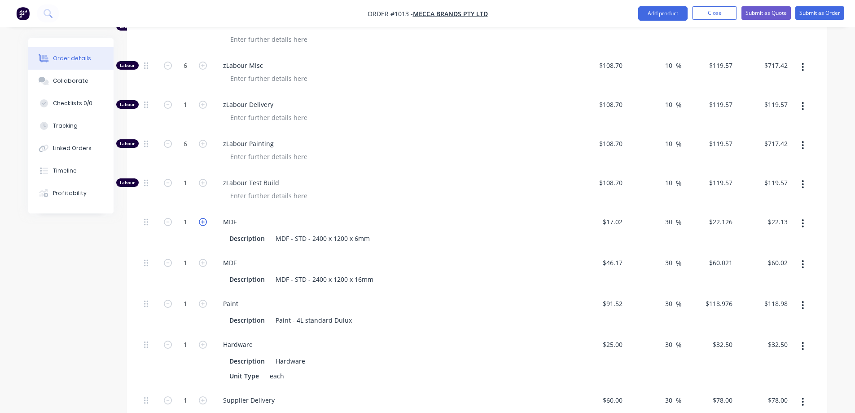
click at [199, 218] on icon "button" at bounding box center [203, 222] width 8 height 8
type input "2"
type input "$44.25"
click at [199, 218] on icon "button" at bounding box center [203, 222] width 8 height 8
type input "3"
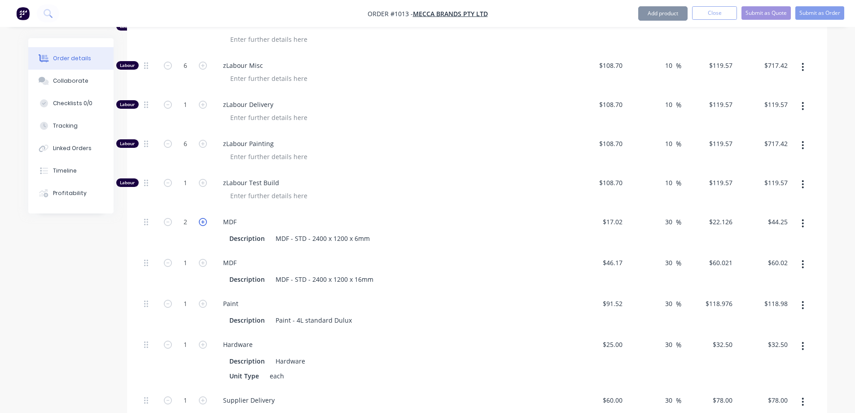
type input "$66.38"
click at [200, 218] on icon "button" at bounding box center [203, 222] width 8 height 8
type input "4"
type input "$88.50"
click at [200, 218] on icon "button" at bounding box center [203, 222] width 8 height 8
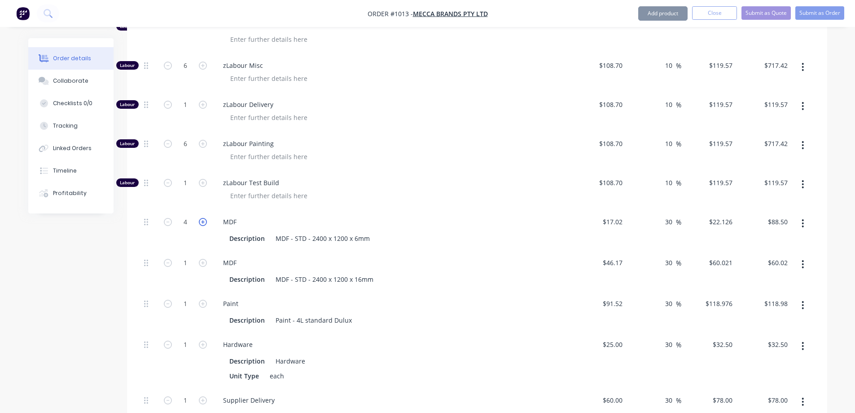
type input "5"
type input "$110.63"
click at [200, 218] on icon "button" at bounding box center [203, 222] width 8 height 8
type input "6"
type input "$132.76"
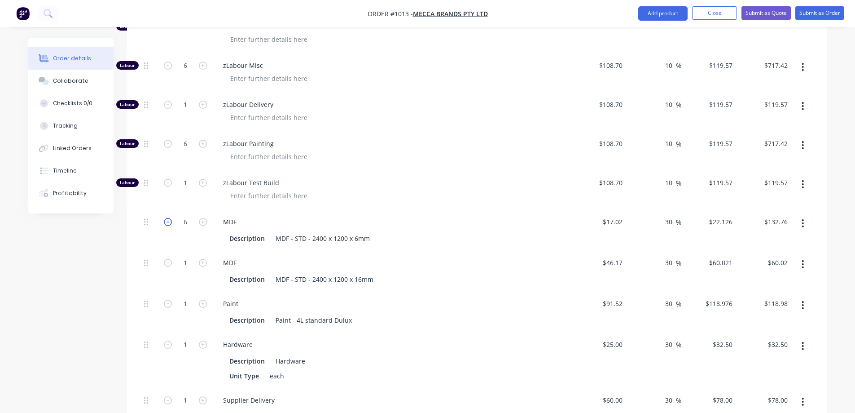
click at [168, 218] on icon "button" at bounding box center [168, 222] width 8 height 8
type input "5"
type input "$110.63"
click at [170, 218] on icon "button" at bounding box center [168, 222] width 8 height 8
type input "4"
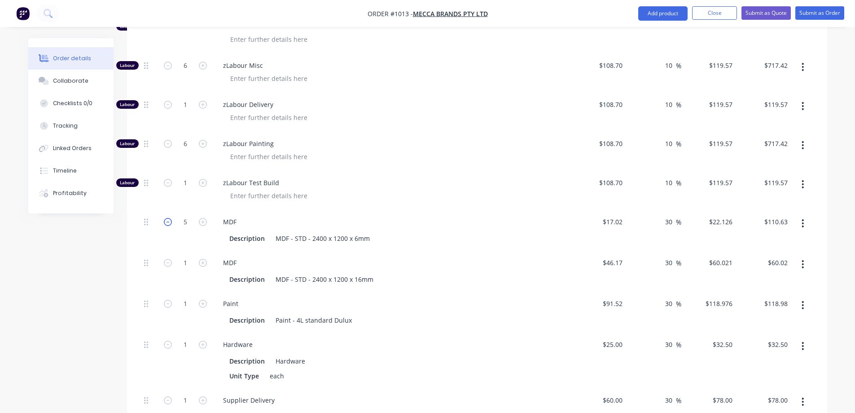
type input "$88.50"
click at [202, 259] on icon "button" at bounding box center [203, 263] width 8 height 8
type input "2"
type input "$120.04"
click at [202, 259] on icon "button" at bounding box center [203, 263] width 8 height 8
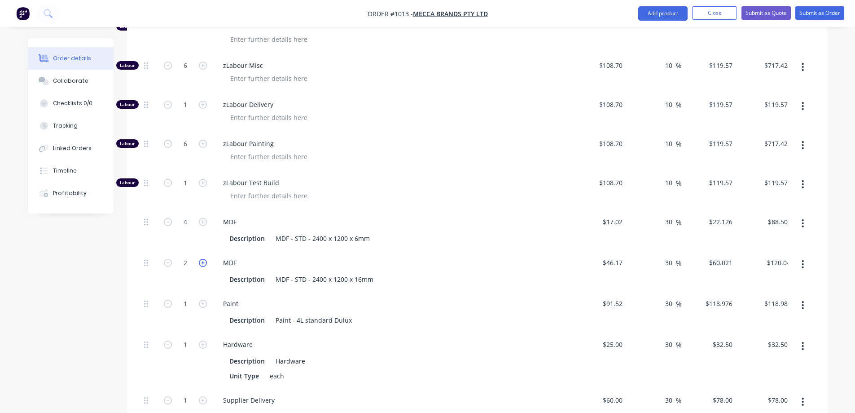
type input "3"
type input "$180.06"
click at [202, 259] on icon "button" at bounding box center [203, 263] width 8 height 8
type input "5"
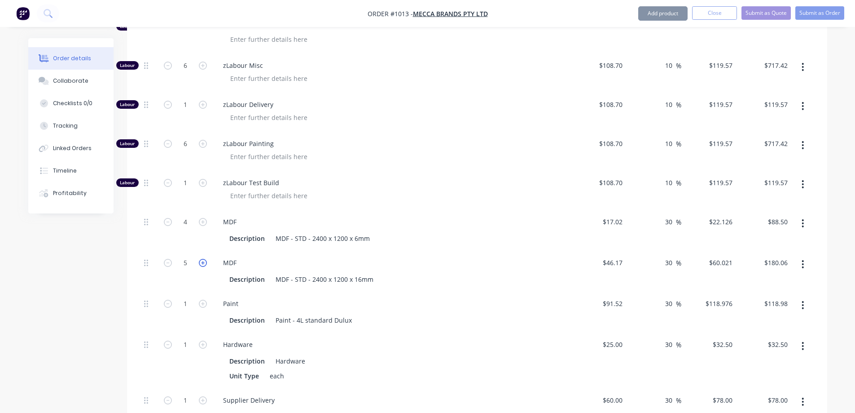
type input "$300.11"
click at [202, 259] on icon "button" at bounding box center [203, 263] width 8 height 8
type input "6"
type input "$360.13"
click at [168, 259] on icon "button" at bounding box center [168, 263] width 8 height 8
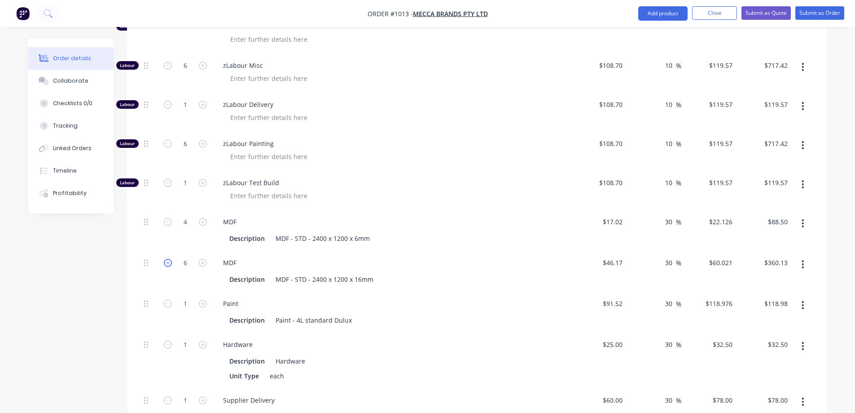
type input "5"
type input "$300.11"
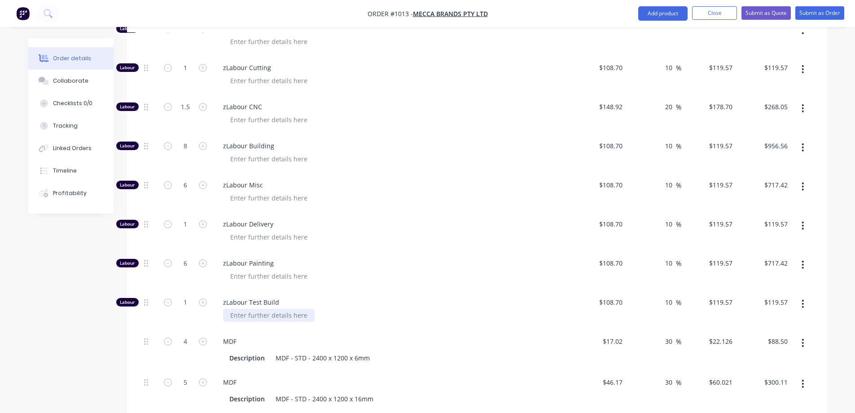
scroll to position [586, 0]
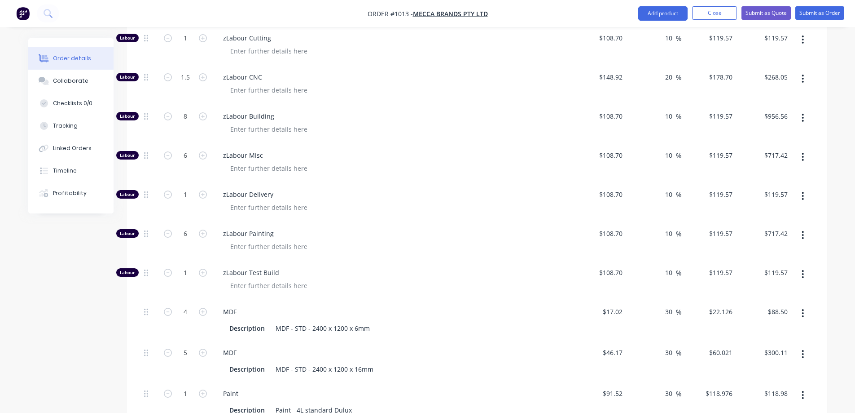
click at [74, 334] on div "Created by [PERSON_NAME] Created [DATE] Required [DATE] Assigned to Add team me…" at bounding box center [427, 143] width 799 height 1382
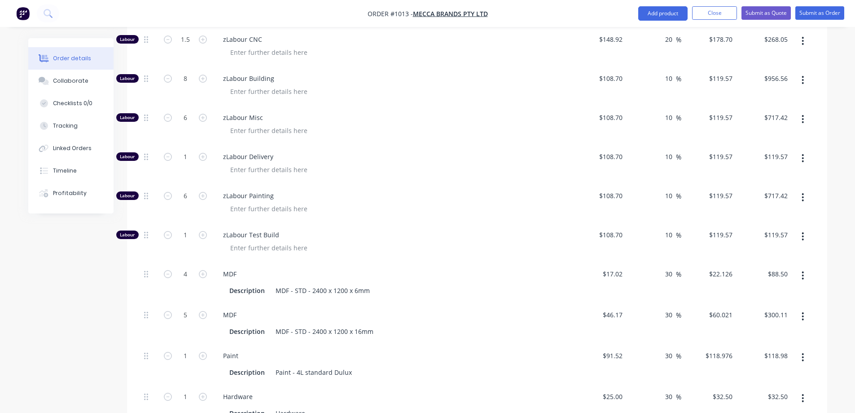
scroll to position [676, 0]
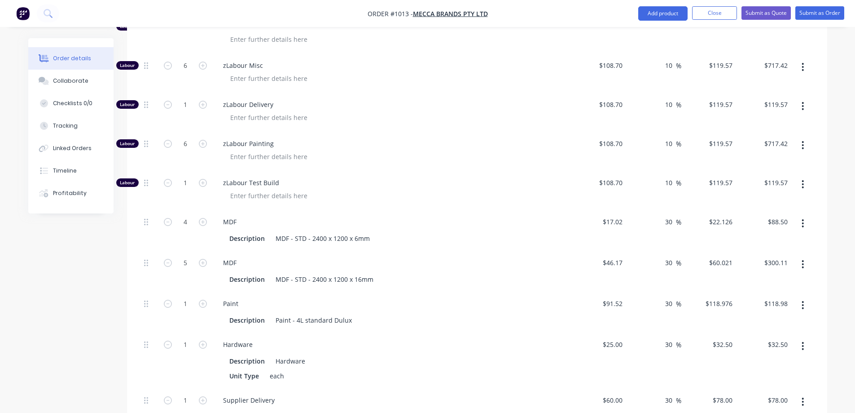
click at [102, 320] on div "Created by [PERSON_NAME] Created [DATE] Required [DATE] Assigned to Add team me…" at bounding box center [427, 53] width 799 height 1382
click at [188, 297] on input "1" at bounding box center [185, 303] width 23 height 13
type input "2.5"
type input "$297.44"
click at [204, 340] on icon "button" at bounding box center [203, 344] width 8 height 8
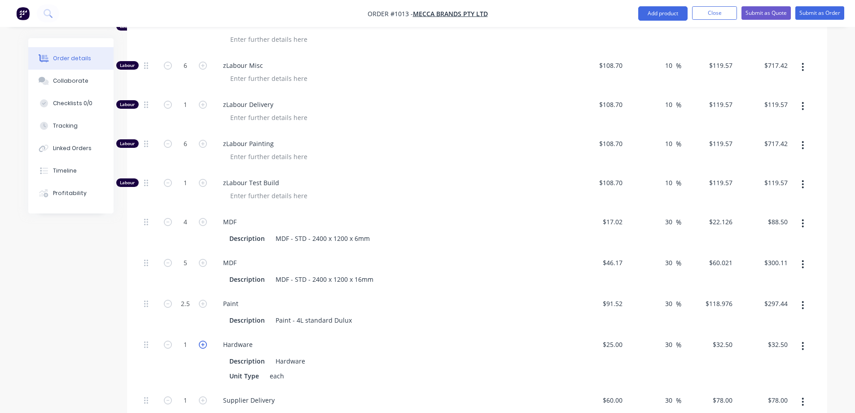
type input "2"
type input "$65.00"
click at [204, 340] on icon "button" at bounding box center [203, 344] width 8 height 8
type input "3"
type input "$97.50"
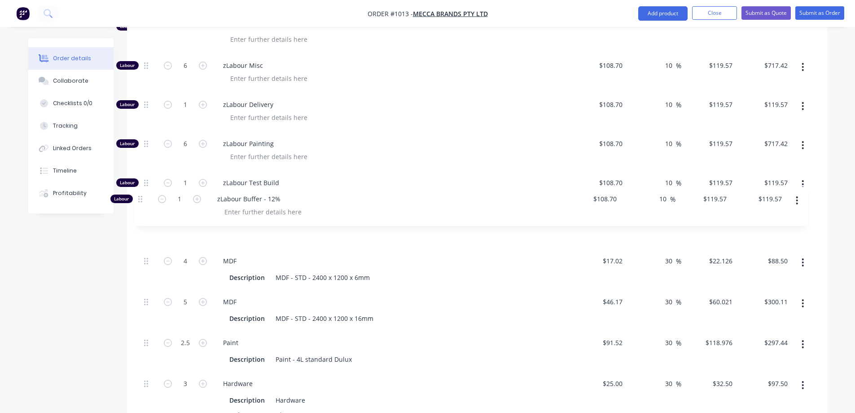
drag, startPoint x: 146, startPoint y: 238, endPoint x: 141, endPoint y: 195, distance: 43.0
click at [141, 195] on div "Labour 6 zLabour Drawing $108.70 $108.70 10 10 % $119.57 $119.57 $717.42 $717.4…" at bounding box center [477, 182] width 673 height 571
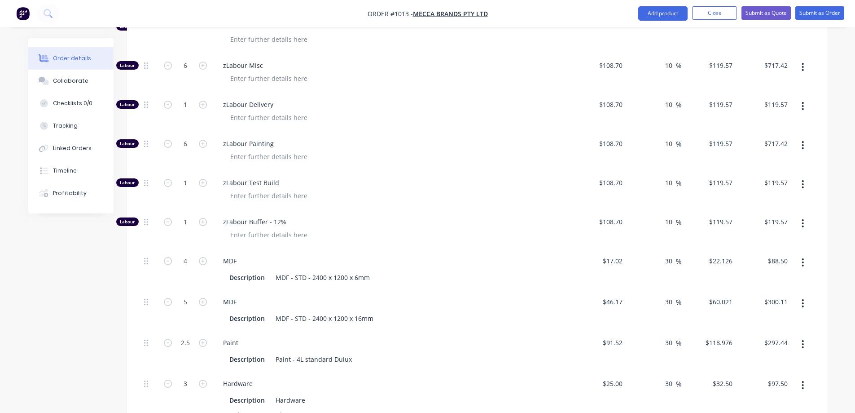
click at [202, 218] on icon "button" at bounding box center [203, 222] width 8 height 8
type input "2"
type input "$239.14"
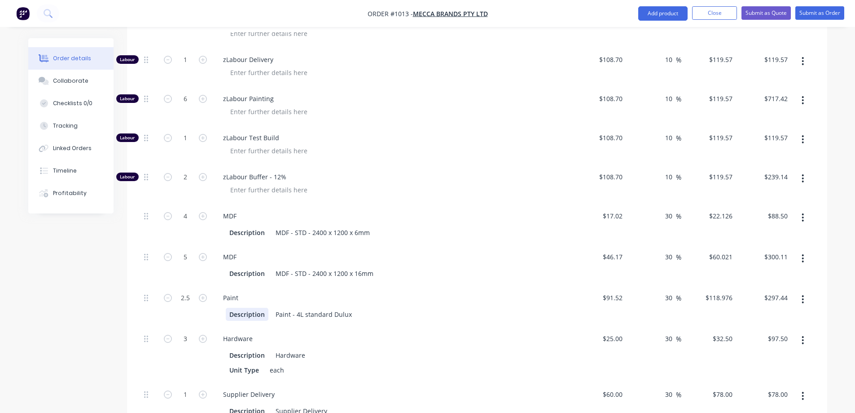
scroll to position [856, 0]
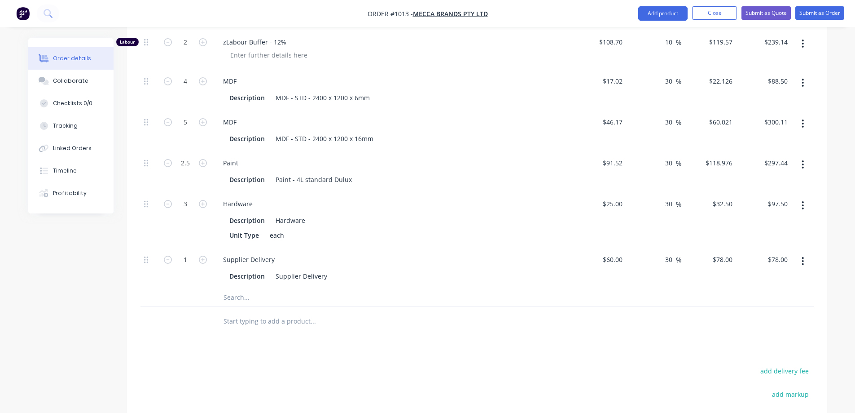
click at [249, 288] on input "text" at bounding box center [313, 297] width 180 height 18
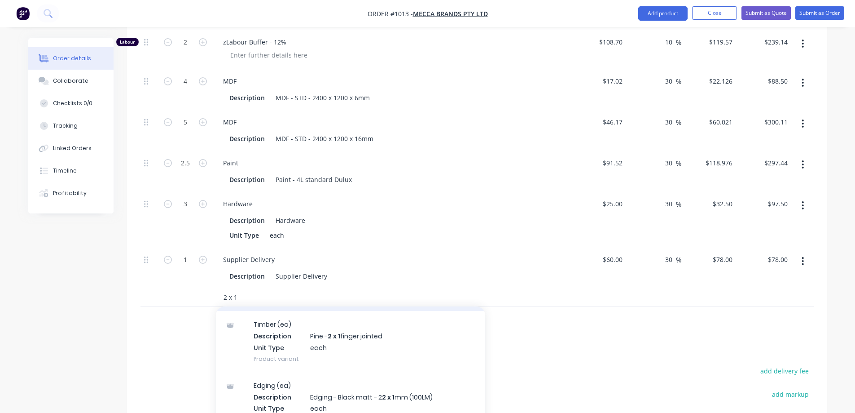
scroll to position [90, 0]
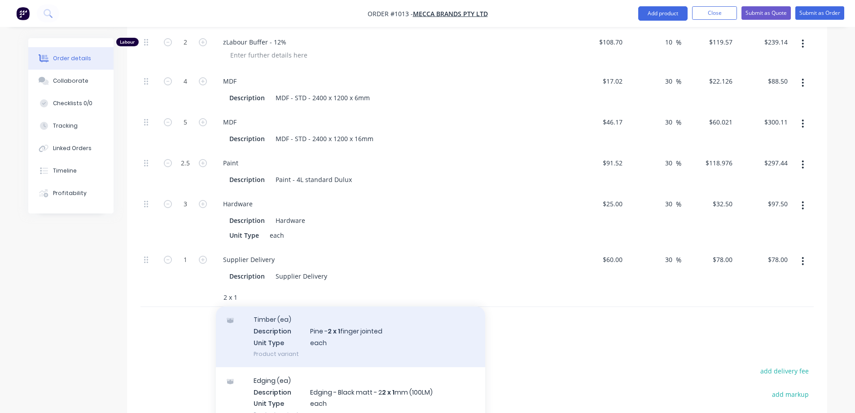
type input "2 x 1"
click at [360, 319] on div "Timber (ea) Description Pine - 2 x 1 finger jointed Unit Type each Product vari…" at bounding box center [350, 336] width 269 height 61
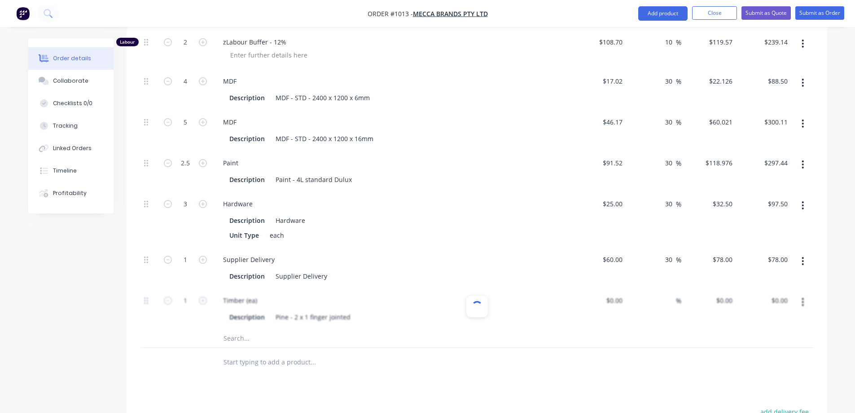
type input "$12.78"
type input "30"
type input "$16.614"
type input "$16.61"
click at [202, 296] on icon "button" at bounding box center [203, 300] width 8 height 8
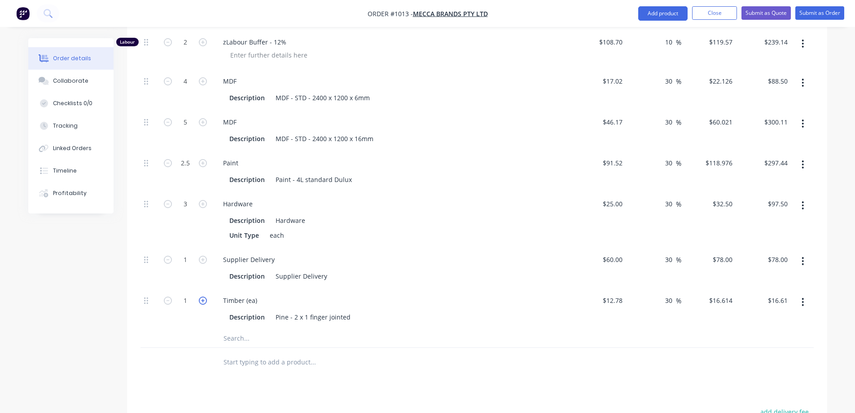
type input "2"
type input "$33.23"
click at [202, 296] on icon "button" at bounding box center [203, 300] width 8 height 8
type input "3"
type input "$49.84"
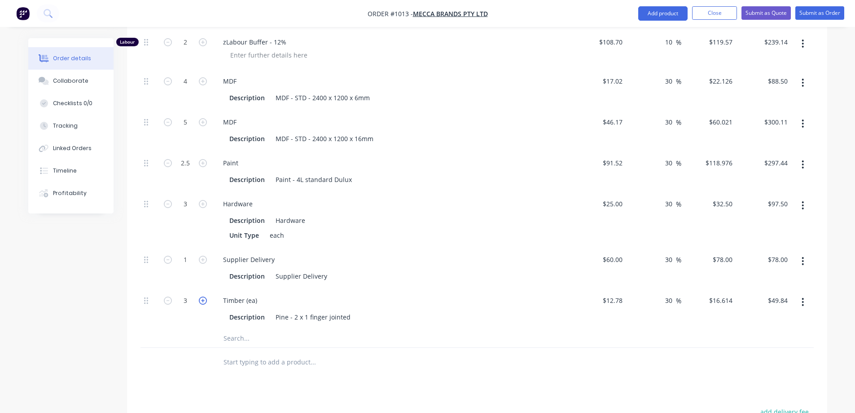
click at [202, 296] on icon "button" at bounding box center [203, 300] width 8 height 8
type input "4"
type input "$66.46"
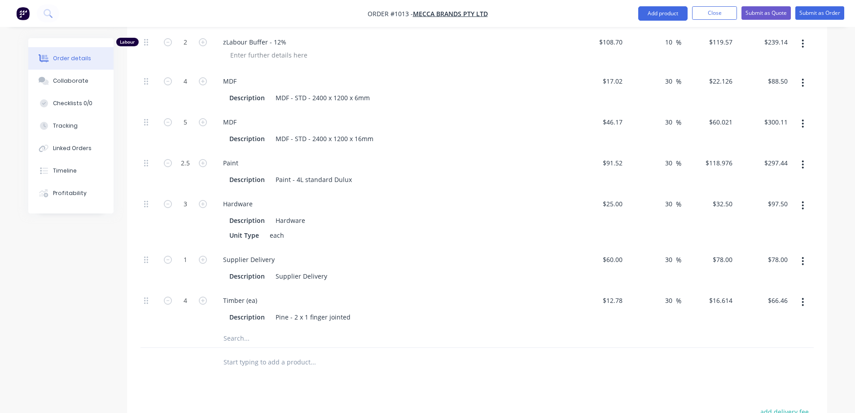
click at [229, 329] on input "text" at bounding box center [313, 338] width 180 height 18
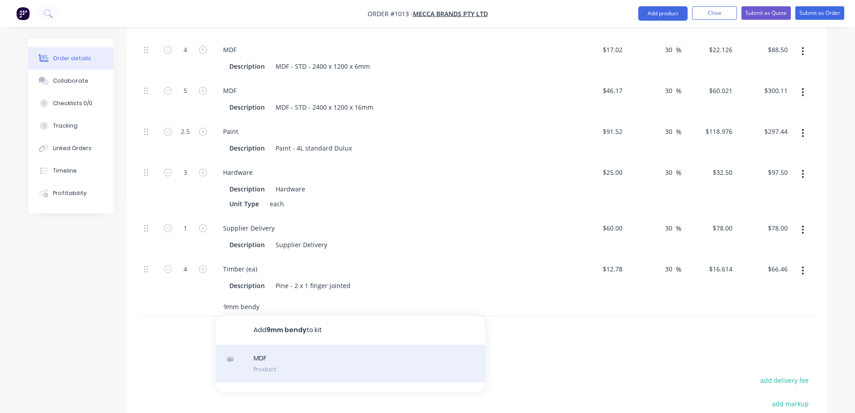
scroll to position [901, 0]
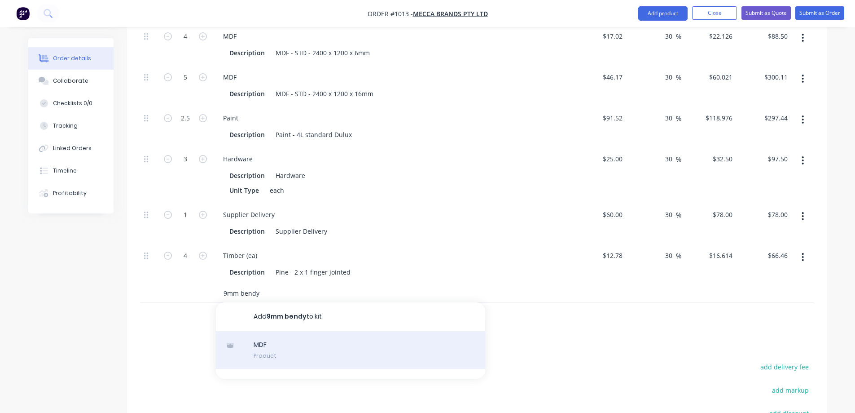
type input "9mm bendy"
click at [283, 331] on div "MDF Product" at bounding box center [350, 350] width 269 height 38
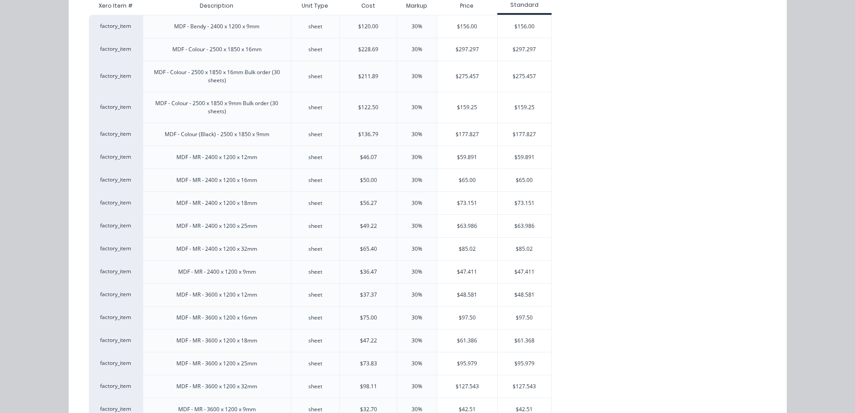
scroll to position [77, 0]
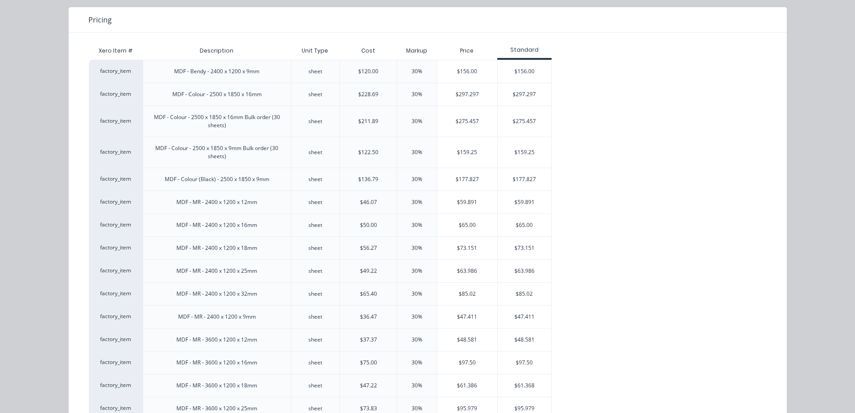
drag, startPoint x: 505, startPoint y: 68, endPoint x: 382, endPoint y: 205, distance: 184.4
click at [505, 67] on div "$156.00" at bounding box center [525, 71] width 54 height 22
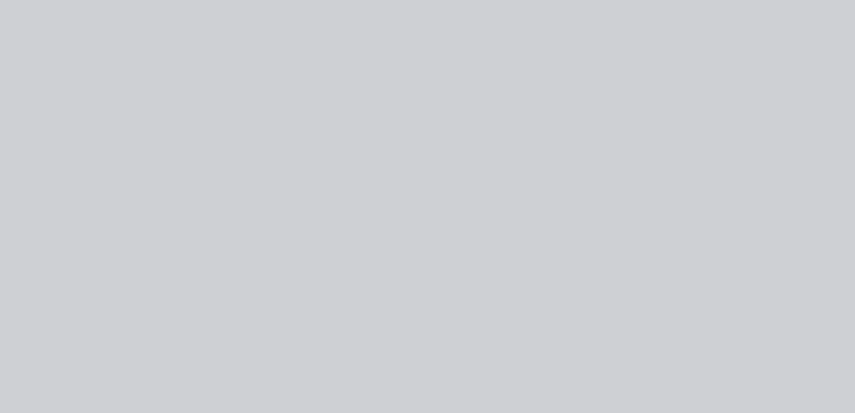
scroll to position [0, 0]
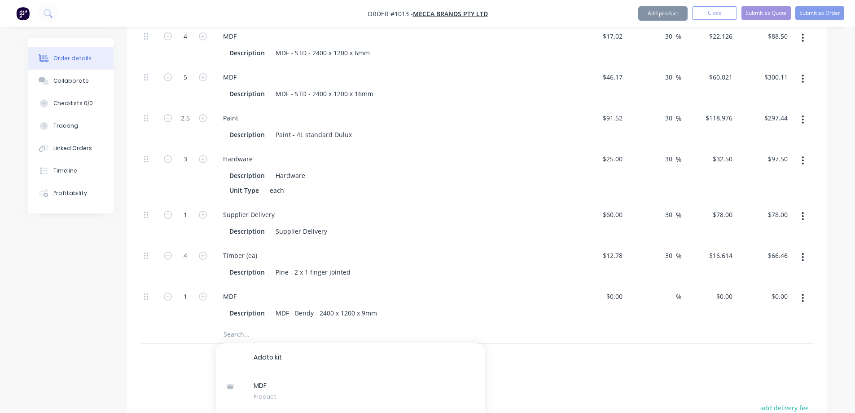
type input "$120.00"
type input "30"
type input "$156.00"
click at [318, 290] on div "MDF" at bounding box center [392, 296] width 352 height 13
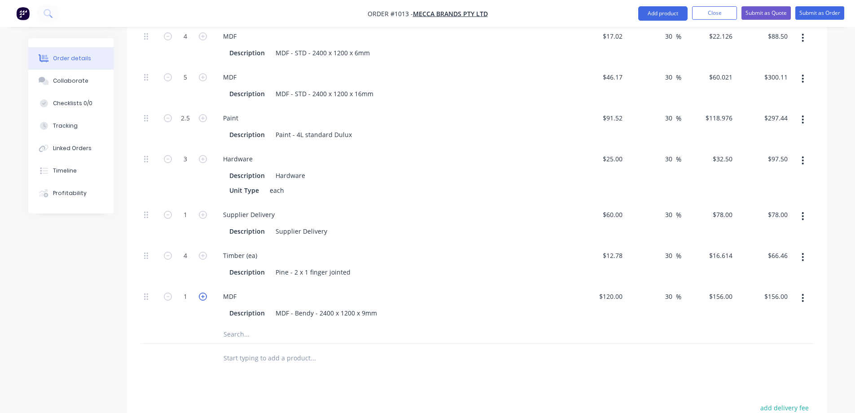
click at [202, 292] on icon "button" at bounding box center [203, 296] width 8 height 8
type input "2"
type input "$312.00"
click at [234, 325] on input "text" at bounding box center [313, 334] width 180 height 18
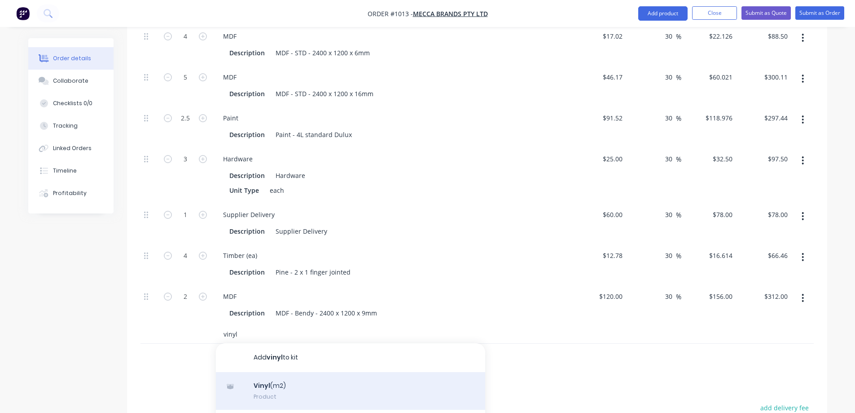
type input "vinyl"
click at [301, 372] on div "Vinyl (m2) Product" at bounding box center [350, 391] width 269 height 38
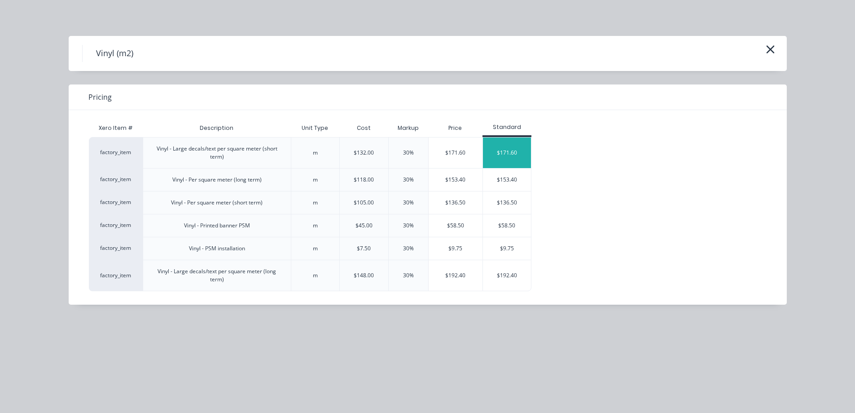
click at [505, 154] on div "$171.60" at bounding box center [507, 152] width 48 height 31
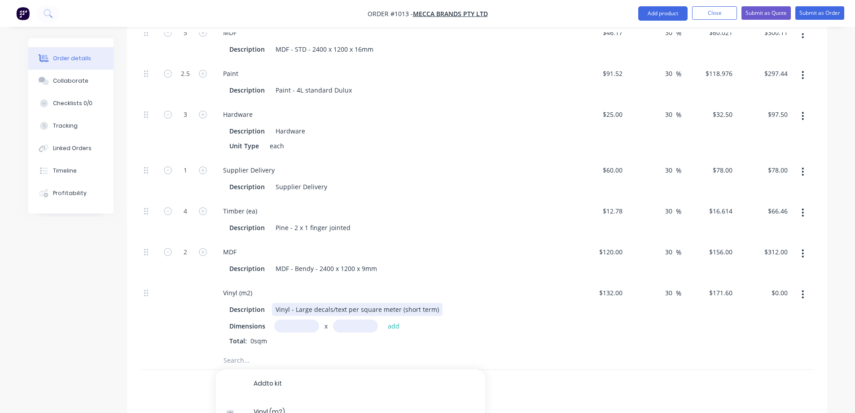
scroll to position [945, 0]
click at [299, 319] on input "text" at bounding box center [296, 325] width 45 height 13
type input "1m"
click at [348, 319] on input "text" at bounding box center [355, 325] width 45 height 13
type input "1m"
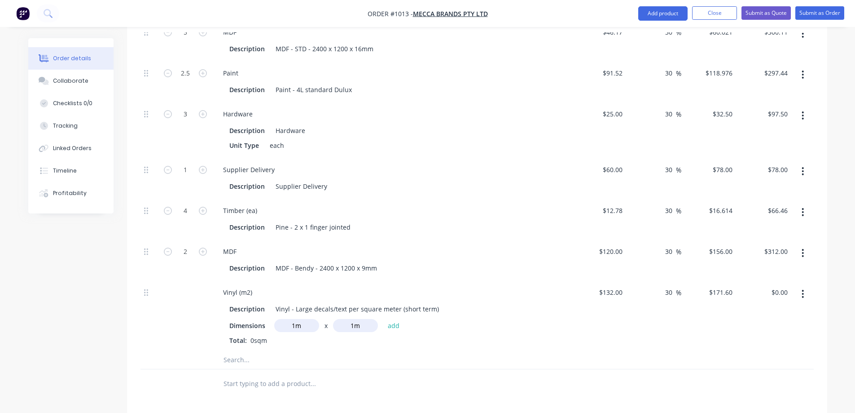
click at [608, 351] on div at bounding box center [477, 360] width 673 height 18
click at [394, 319] on button "add" at bounding box center [393, 325] width 21 height 12
type input "$171.60"
click at [439, 335] on div "1m x 1m" at bounding box center [391, 340] width 325 height 11
click at [167, 320] on div at bounding box center [185, 322] width 54 height 85
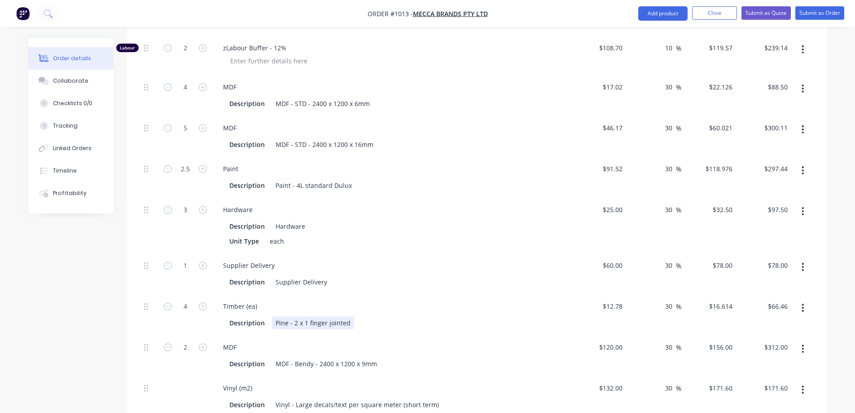
scroll to position [901, 0]
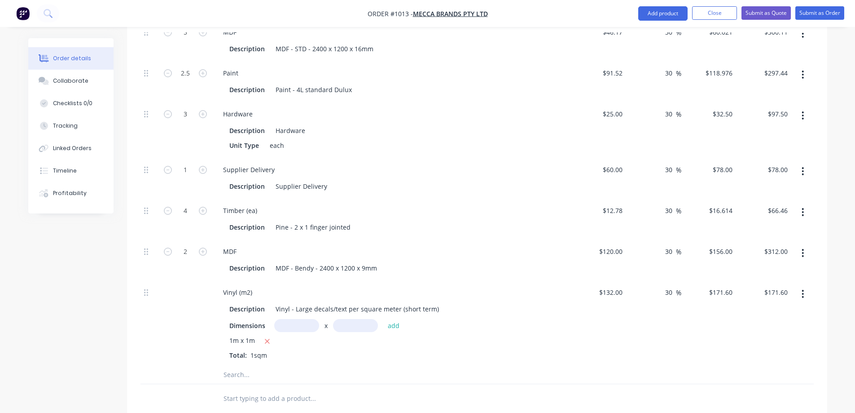
click at [147, 339] on div at bounding box center [150, 322] width 18 height 85
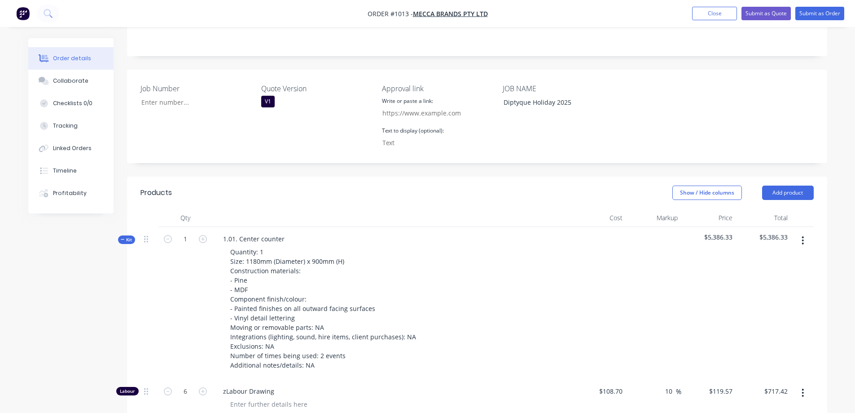
scroll to position [182, 0]
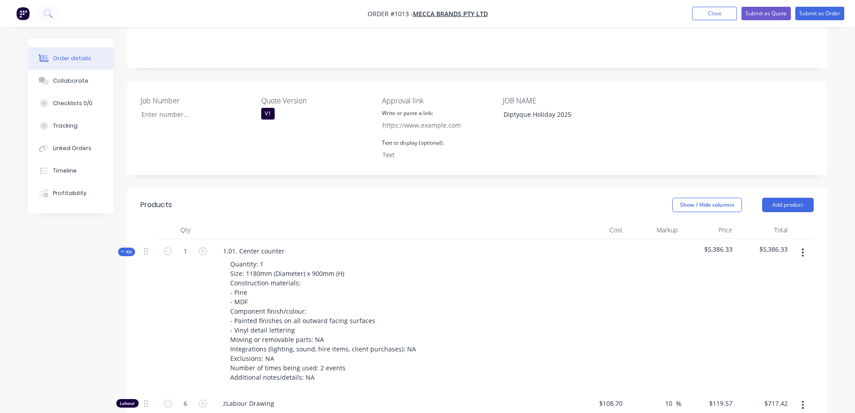
click at [125, 248] on span "Kit" at bounding box center [127, 251] width 12 height 7
click at [814, 82] on div "Job Number Quote Version V1 Approval link Write or paste a link: Text to displa…" at bounding box center [477, 128] width 700 height 93
click at [824, 14] on button "Submit as Order" at bounding box center [820, 13] width 49 height 13
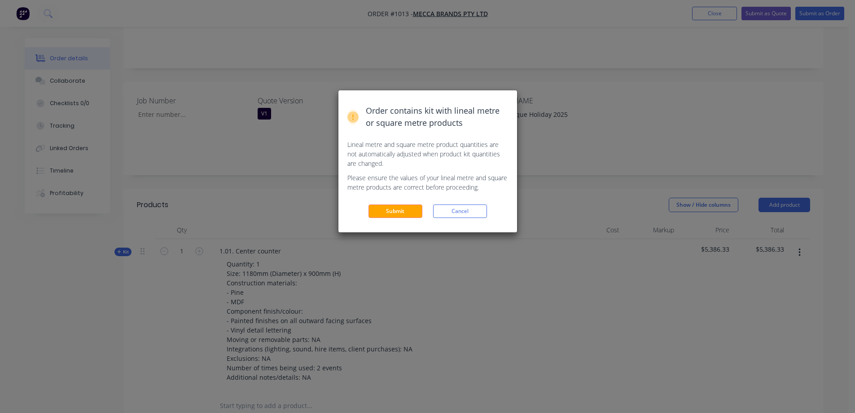
click at [411, 211] on button "Submit" at bounding box center [396, 210] width 54 height 13
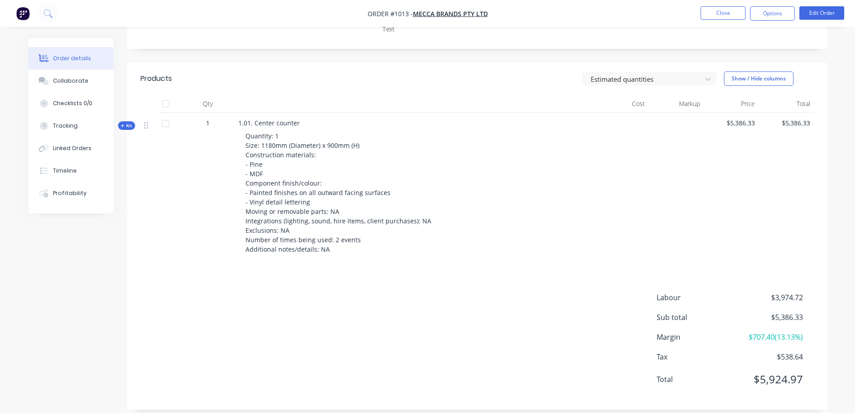
scroll to position [295, 0]
click at [815, 16] on button "Edit Order" at bounding box center [822, 12] width 45 height 13
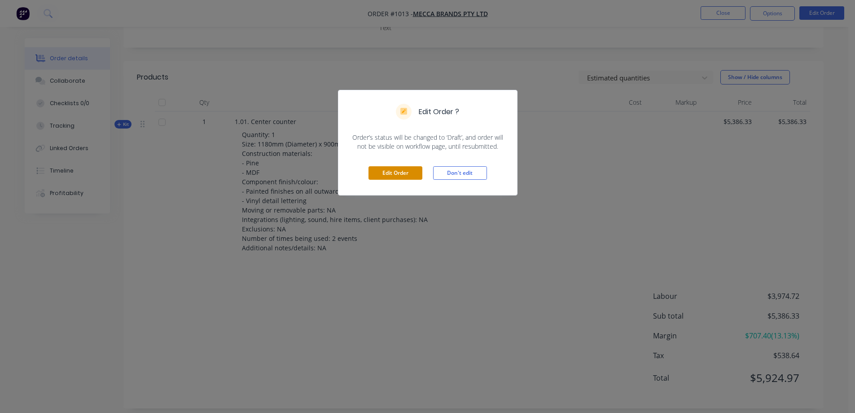
click at [397, 173] on button "Edit Order" at bounding box center [396, 172] width 54 height 13
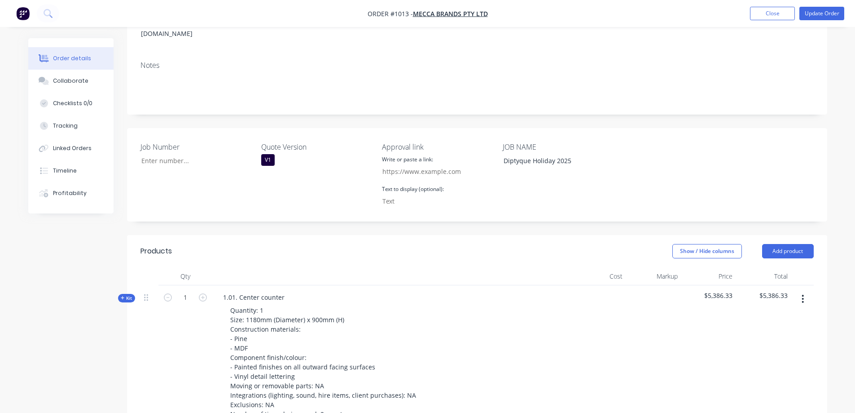
scroll to position [224, 0]
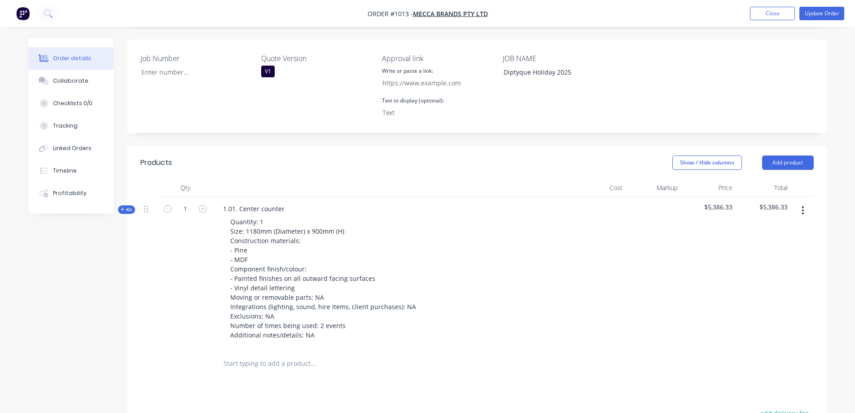
click at [804, 205] on icon "button" at bounding box center [803, 210] width 2 height 10
click at [764, 263] on div "Duplicate" at bounding box center [771, 269] width 69 height 13
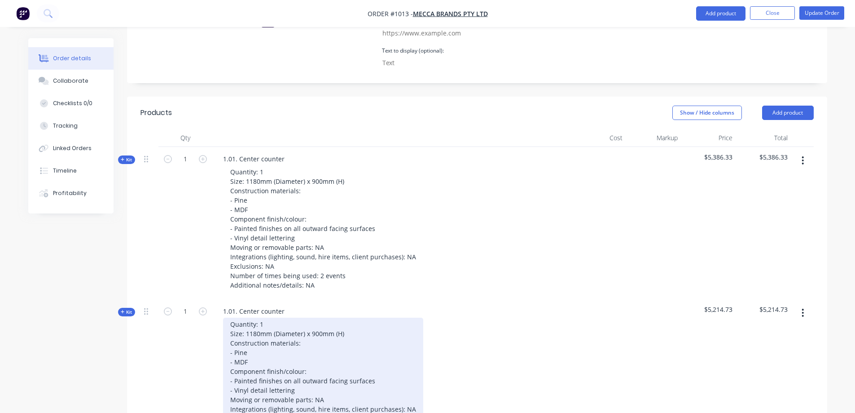
scroll to position [359, 0]
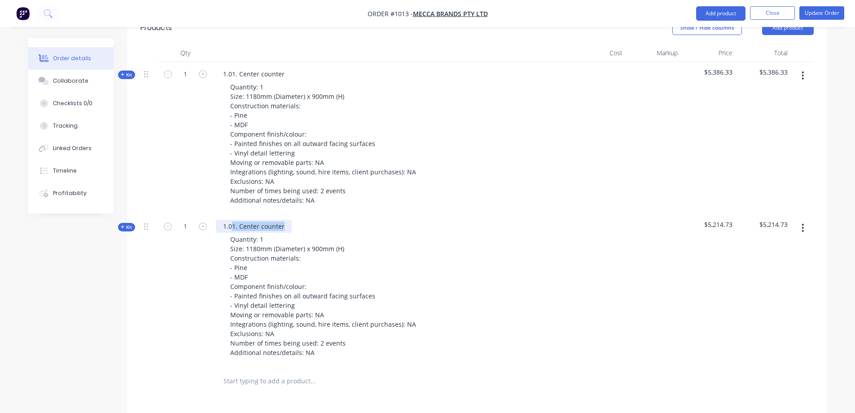
drag, startPoint x: 285, startPoint y: 205, endPoint x: 232, endPoint y: 203, distance: 53.0
click at [232, 220] on div "1.01. Center counter" at bounding box center [254, 226] width 76 height 13
click at [639, 290] on div at bounding box center [653, 290] width 55 height 152
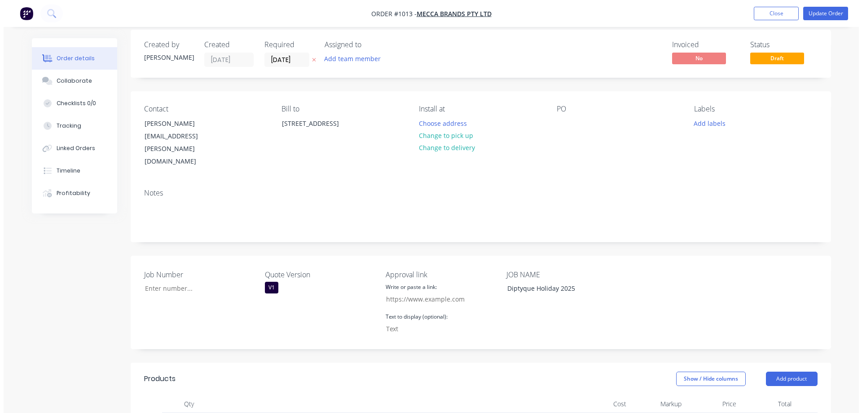
scroll to position [0, 0]
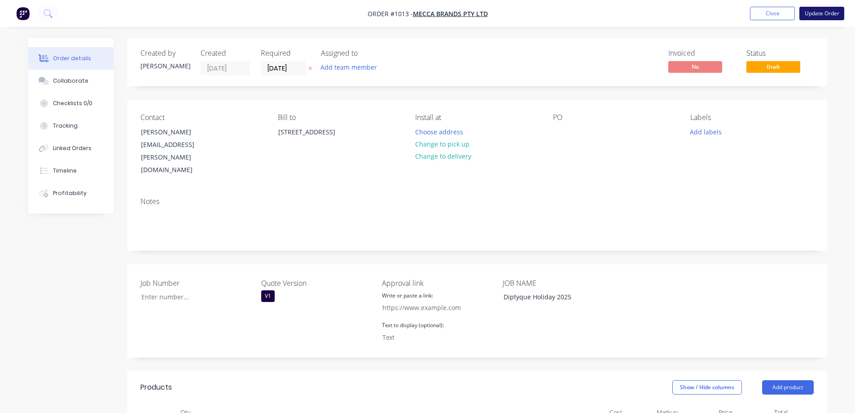
click at [812, 11] on button "Update Order" at bounding box center [822, 13] width 45 height 13
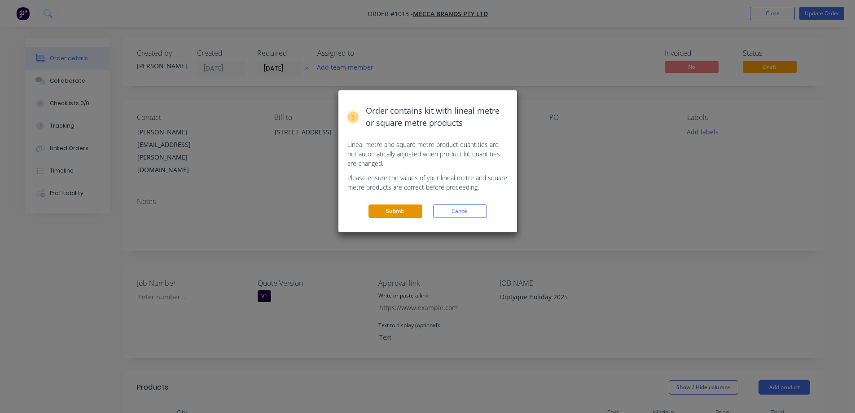
click at [391, 216] on button "Submit" at bounding box center [396, 210] width 54 height 13
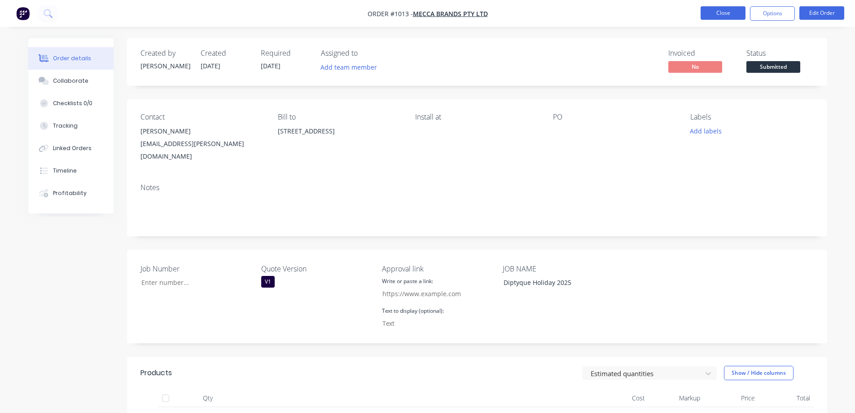
click at [731, 12] on button "Close" at bounding box center [723, 12] width 45 height 13
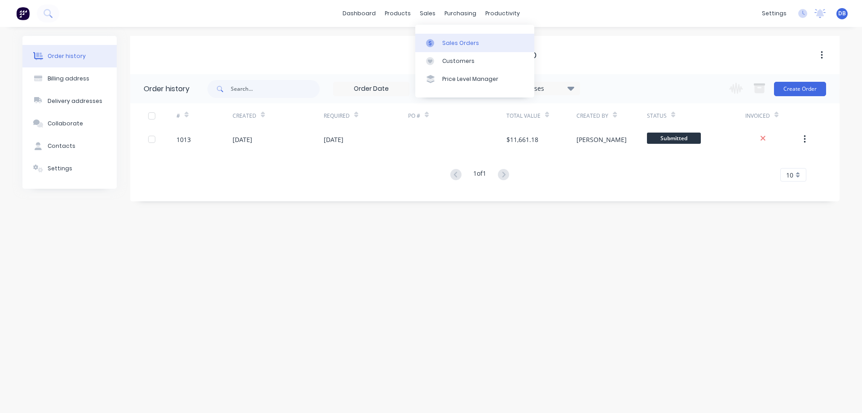
click at [450, 42] on div "Sales Orders" at bounding box center [460, 43] width 37 height 8
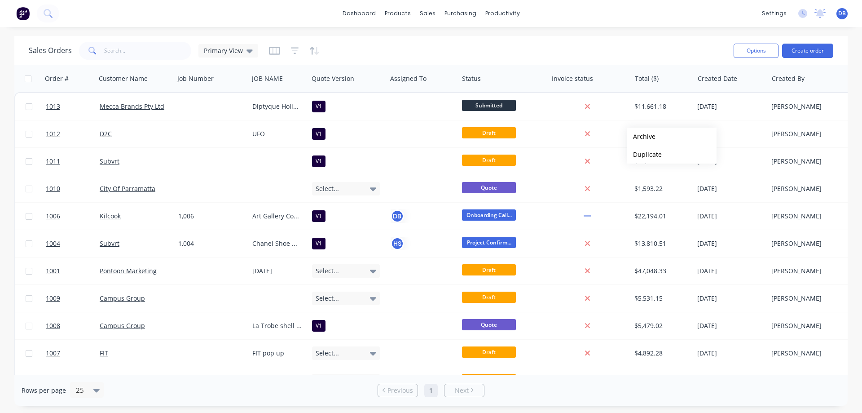
click at [622, 48] on div "Sales Orders Primary View" at bounding box center [378, 51] width 698 height 22
click at [186, 13] on div "dashboard products sales purchasing productivity dashboard products Product Cat…" at bounding box center [431, 13] width 862 height 27
click at [184, 13] on div "dashboard products sales purchasing productivity dashboard products Product Cat…" at bounding box center [431, 13] width 862 height 27
